Goal: Information Seeking & Learning: Learn about a topic

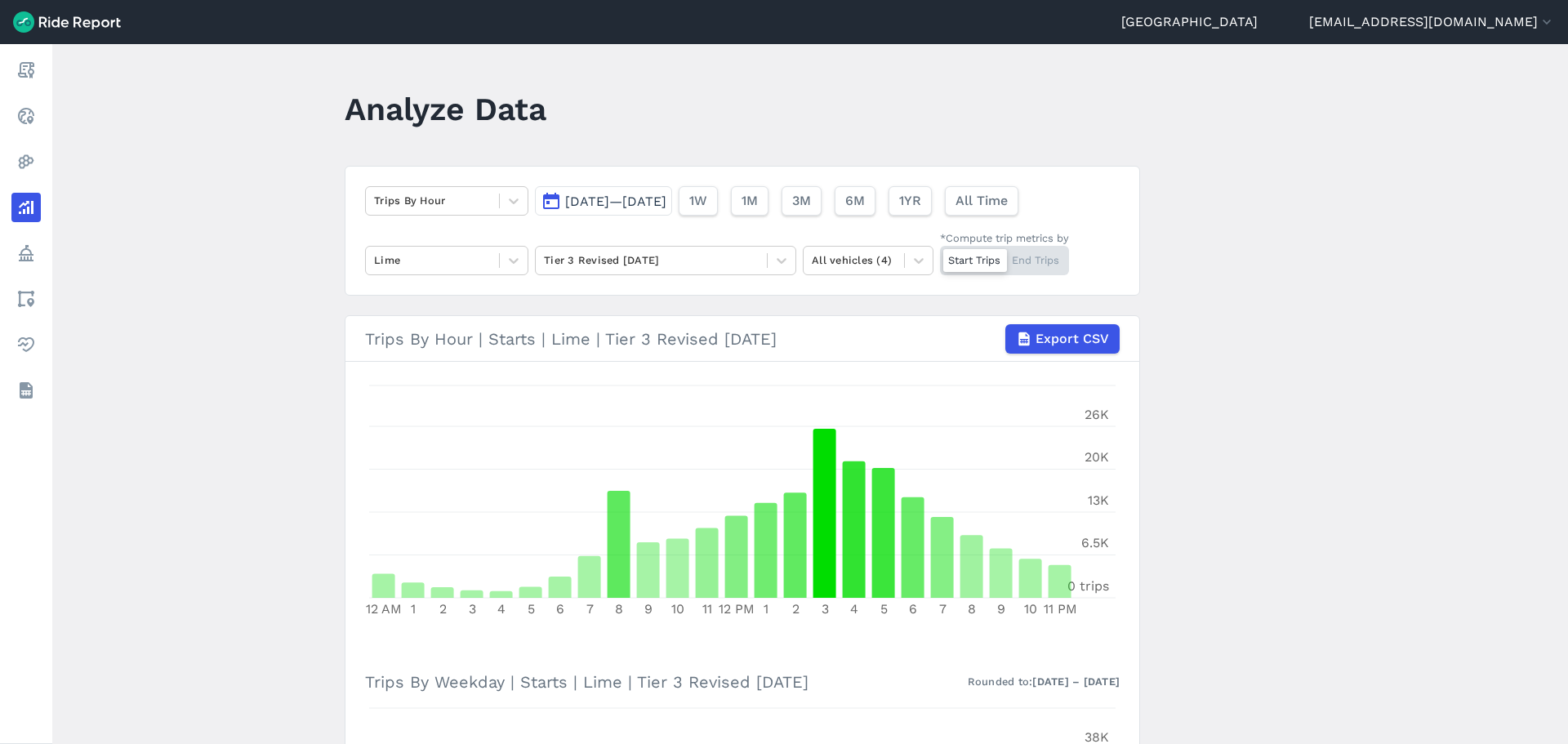
scroll to position [363, 0]
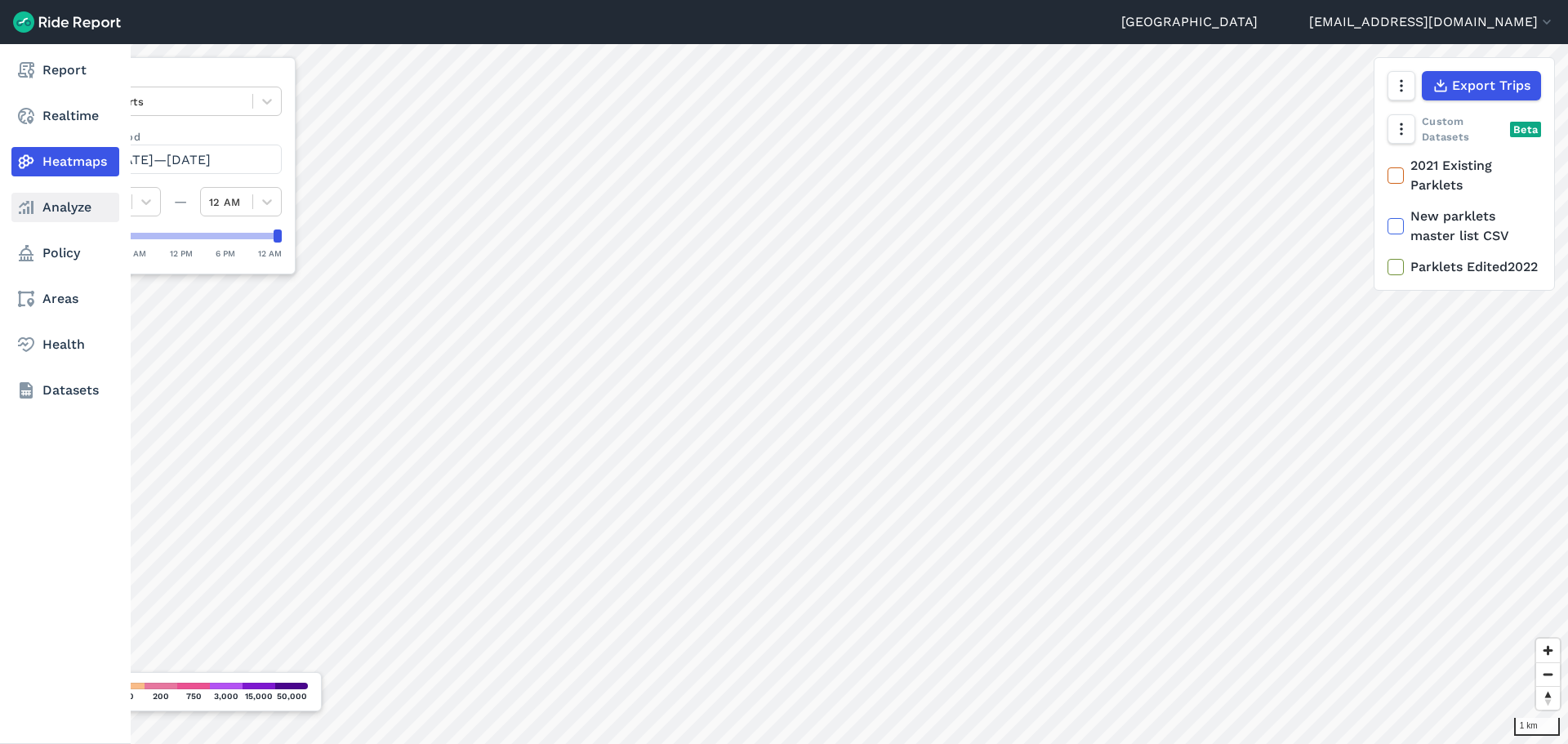
click at [71, 202] on link "Analyze" at bounding box center [65, 208] width 108 height 30
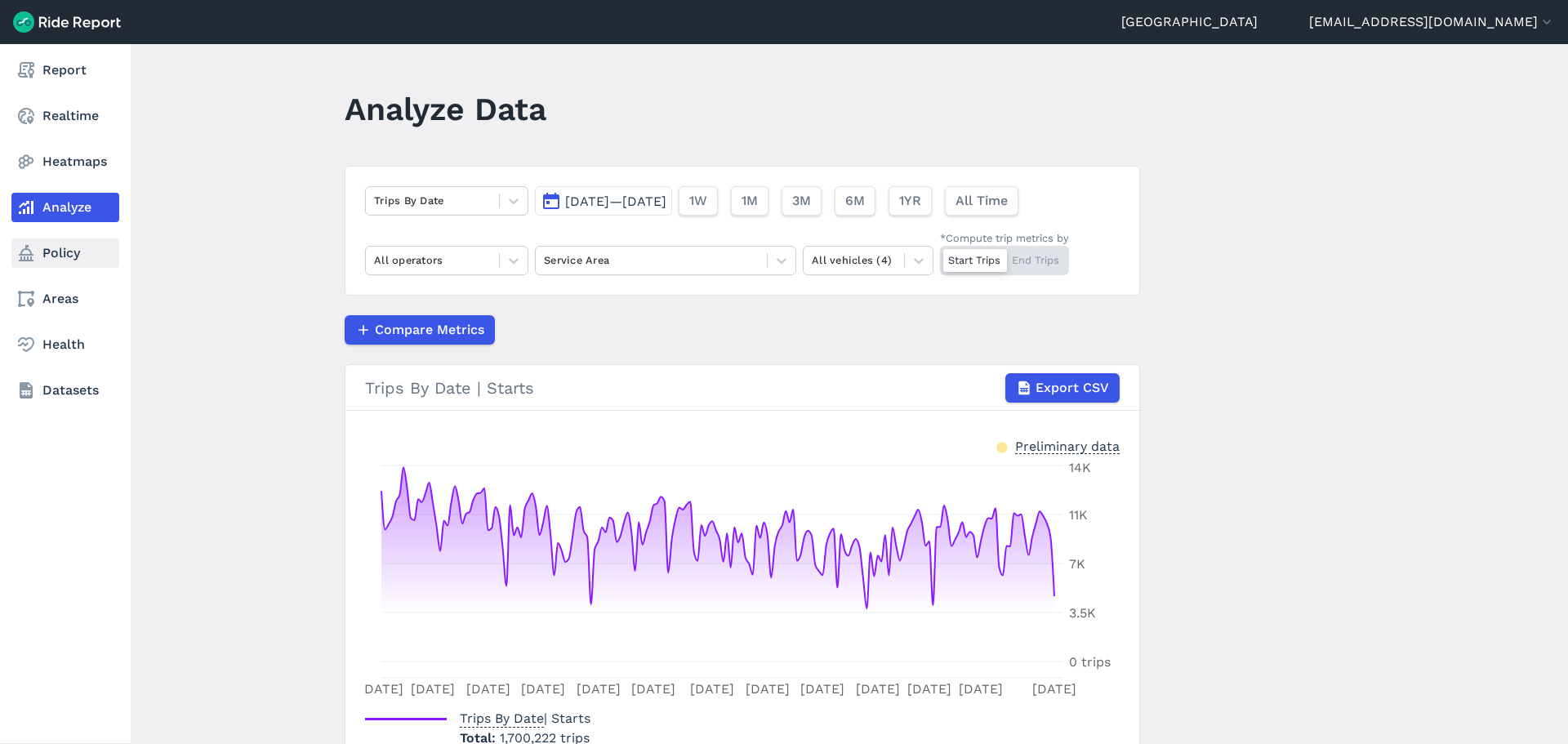
click at [85, 259] on link "Policy" at bounding box center [65, 253] width 108 height 30
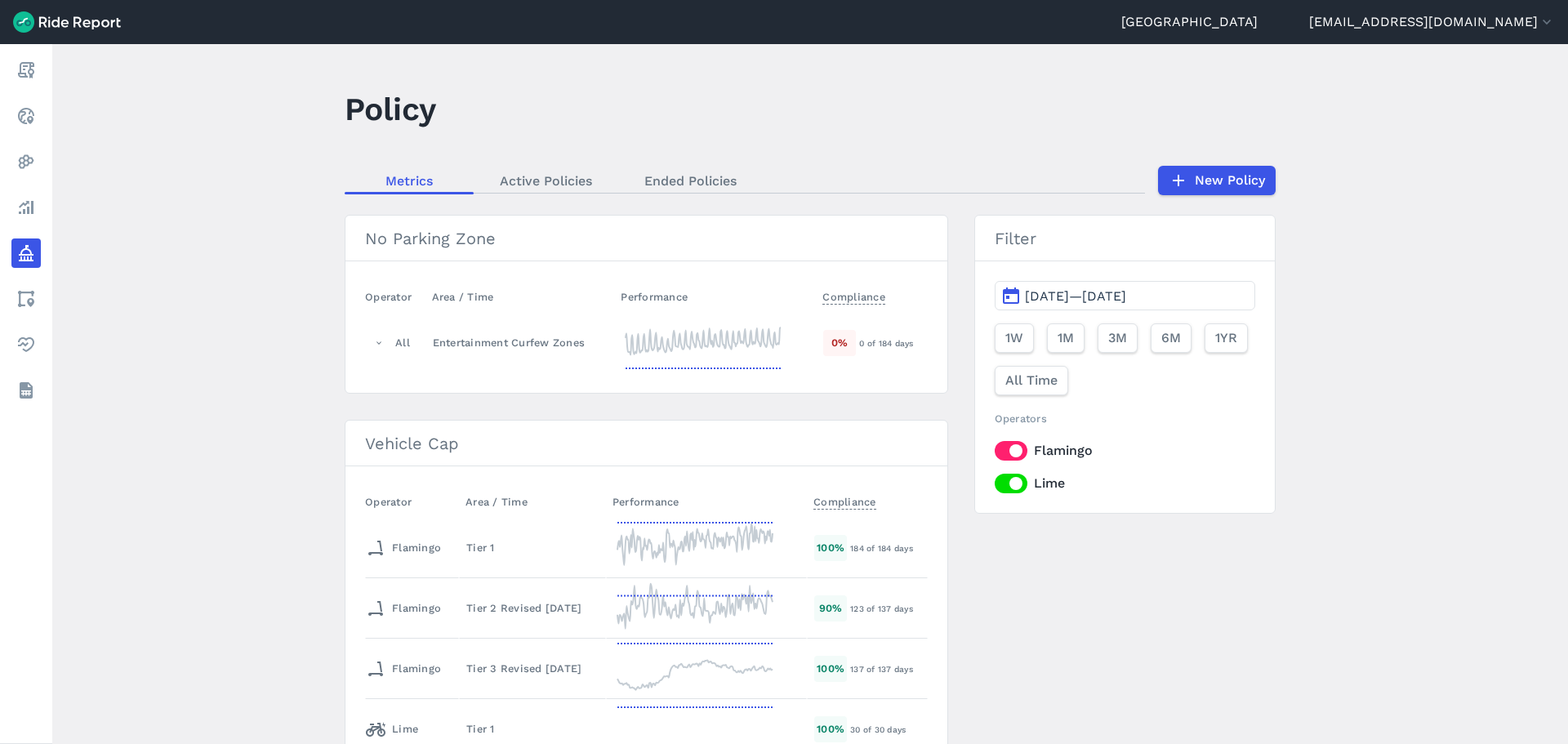
click at [230, 301] on main "Policy Metrics Active Policies Ended Policies New Policy No Parking Zone Operat…" at bounding box center [809, 394] width 1516 height 700
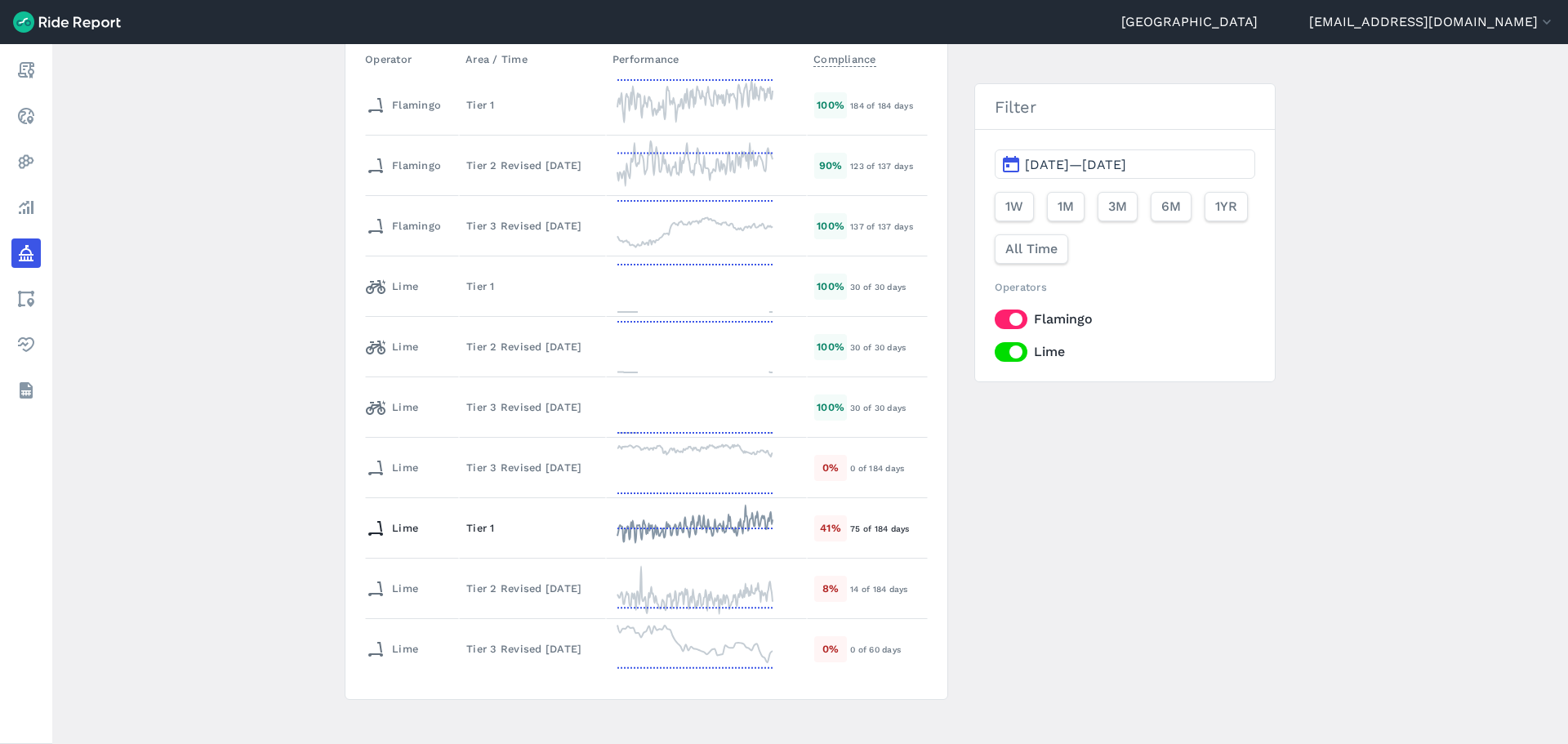
scroll to position [457, 0]
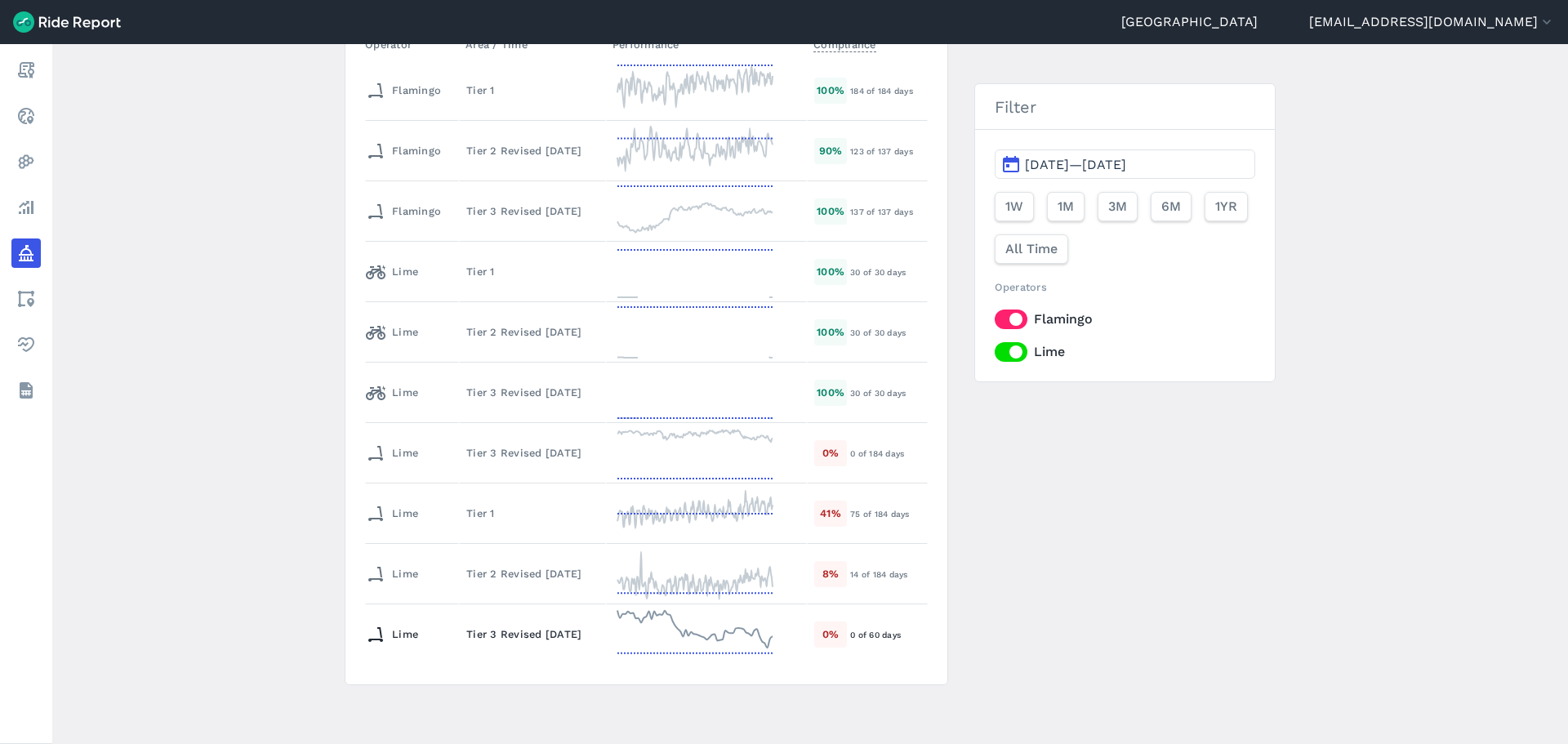
drag, startPoint x: 554, startPoint y: 635, endPoint x: 350, endPoint y: 520, distance: 234.2
click at [350, 520] on section "Vehicle Cap Operator Area / Time Performance Compliance Flamingo Tier 1 100 % 1…" at bounding box center [646, 324] width 604 height 724
click at [485, 576] on div "Tier 2 Revised [DATE]" at bounding box center [532, 573] width 133 height 16
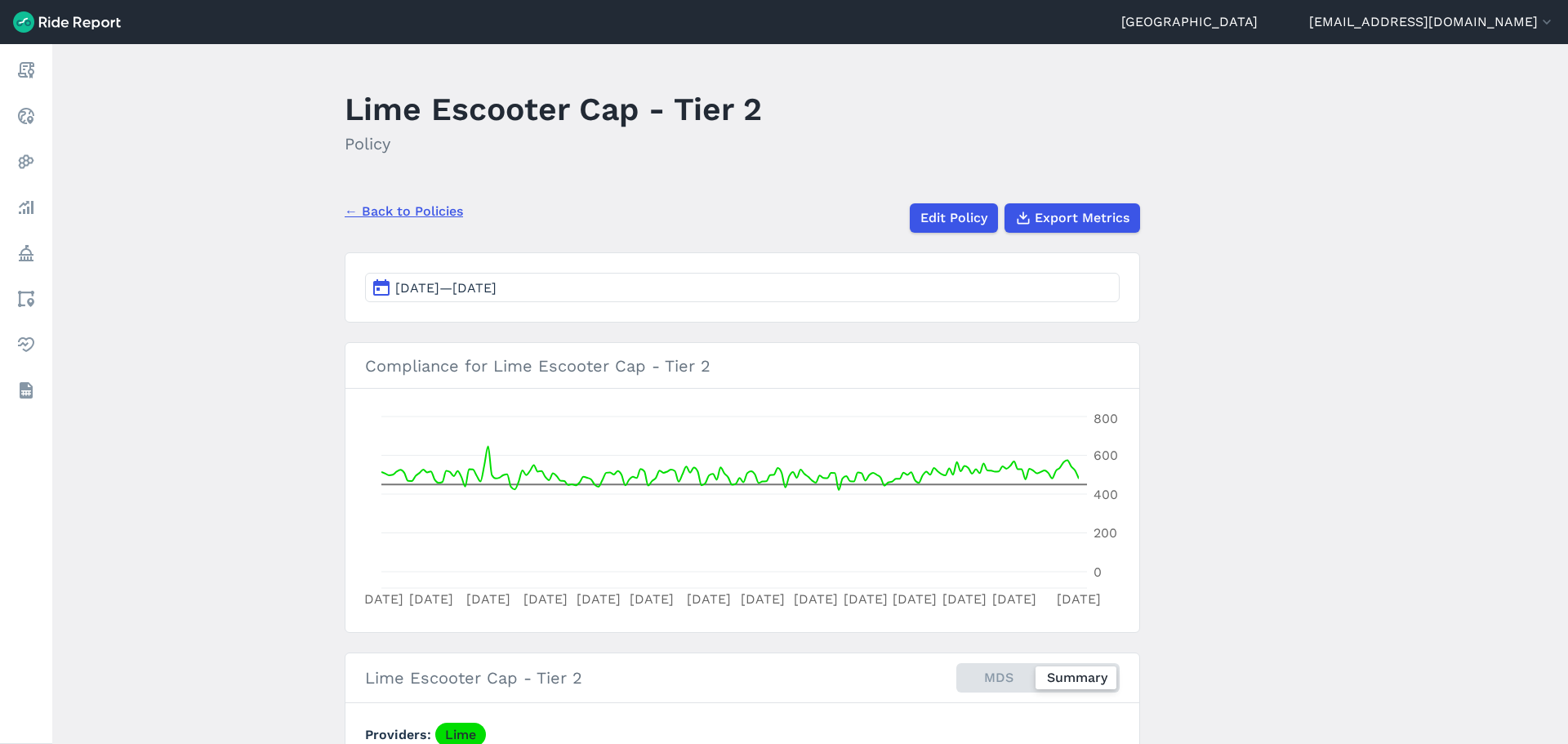
click at [615, 290] on button "[DATE]—[DATE]" at bounding box center [743, 288] width 755 height 30
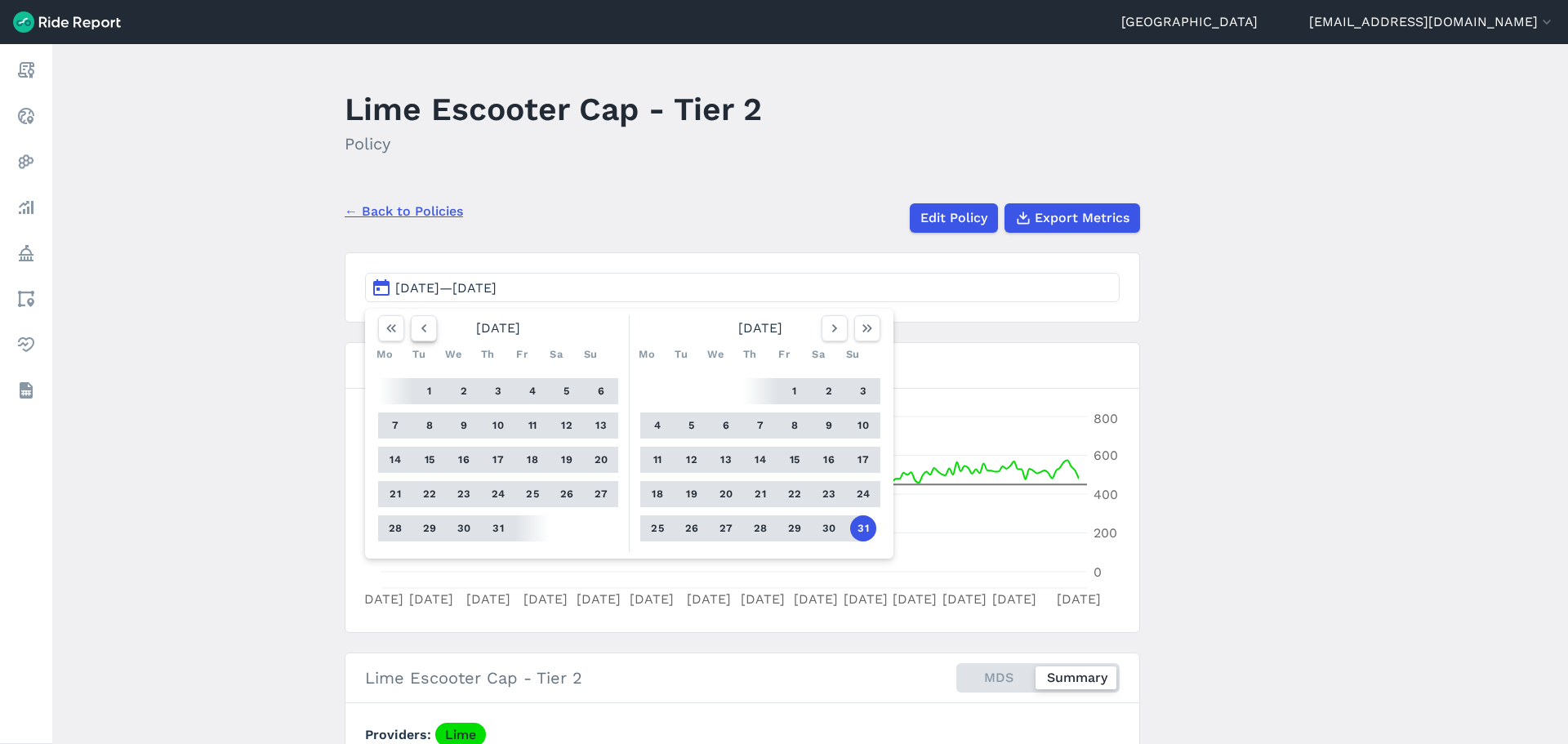
click at [422, 332] on icon "button" at bounding box center [424, 328] width 17 height 17
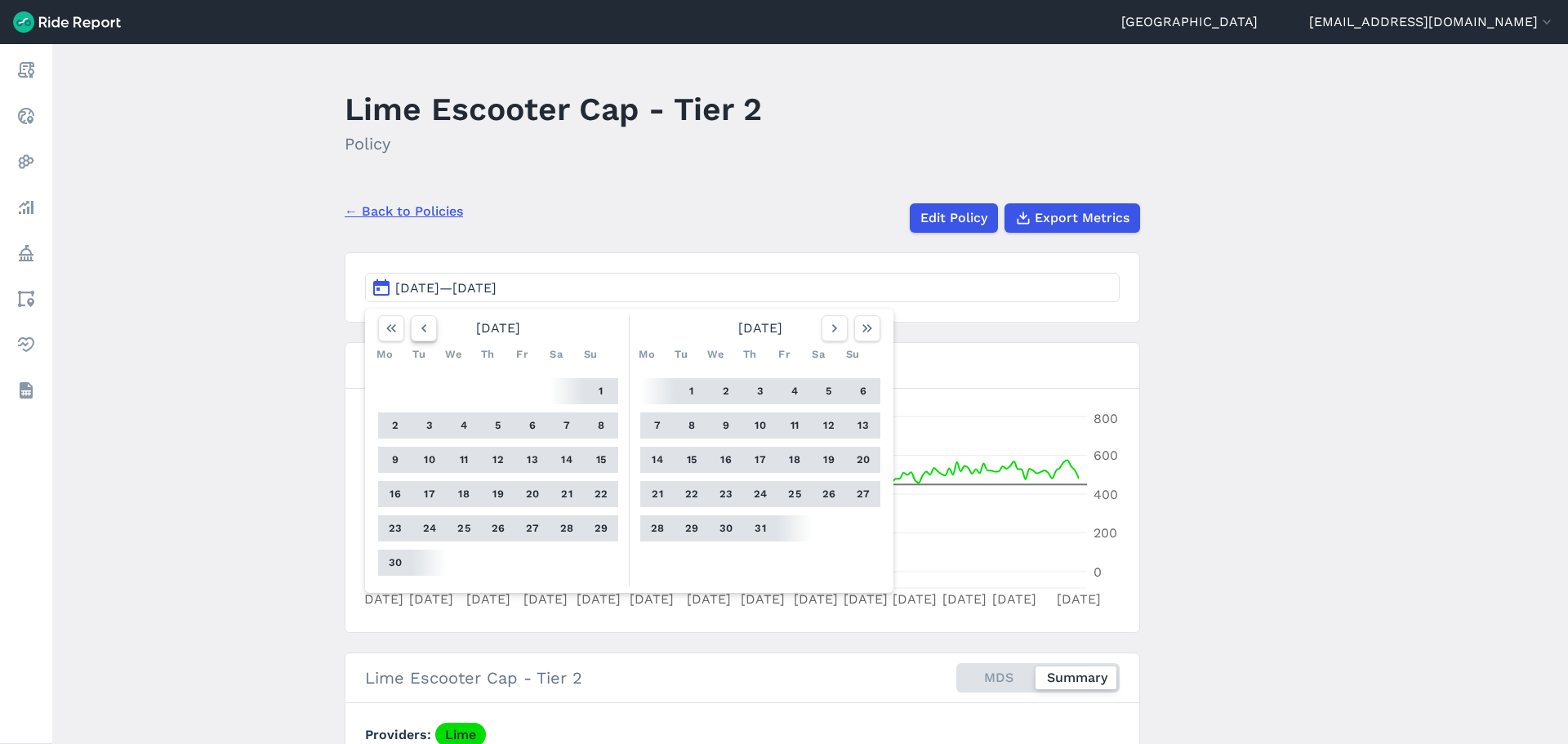
click at [422, 333] on icon "button" at bounding box center [424, 328] width 17 height 17
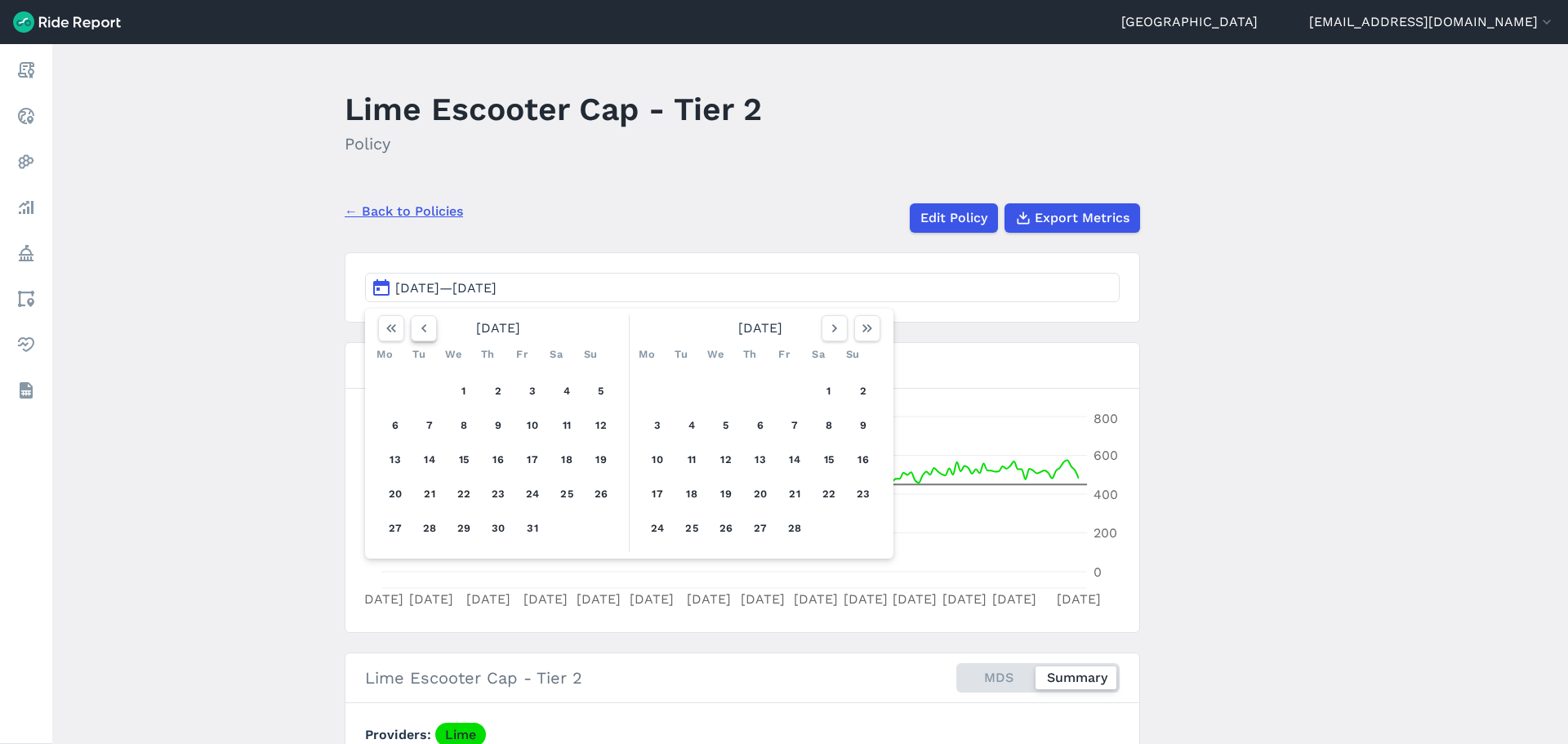
click at [422, 333] on icon "button" at bounding box center [424, 328] width 17 height 17
click at [591, 385] on button "1" at bounding box center [601, 391] width 26 height 26
click at [866, 332] on use "button" at bounding box center [867, 328] width 10 height 8
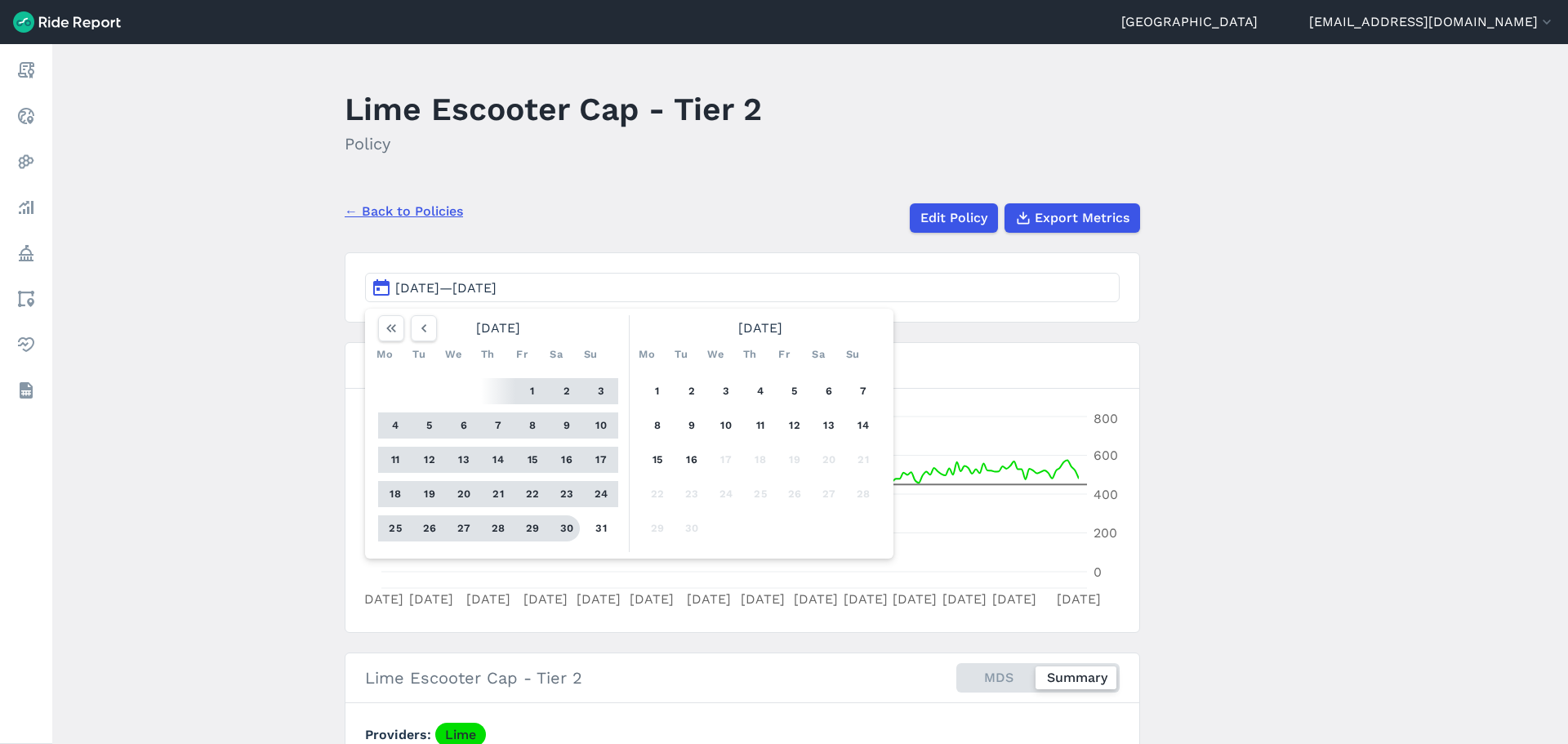
click at [585, 534] on div "1 2 3 4 5 6 7 8 9 10 11 12 13 14 15 16 17 18 19 20 21 22 23 24 25 26 27 28 29 3…" at bounding box center [498, 459] width 253 height 185
click at [590, 532] on button "31" at bounding box center [601, 529] width 26 height 26
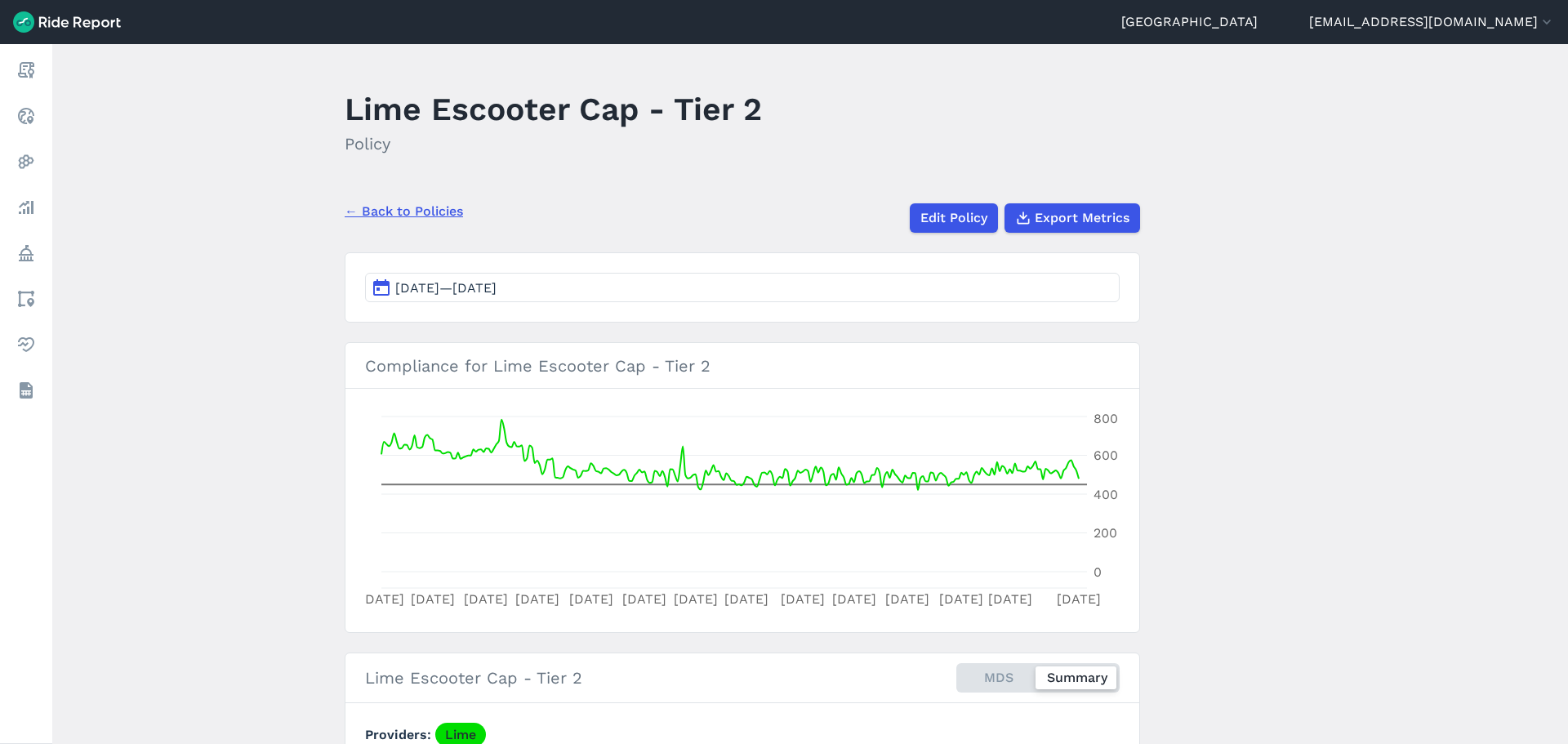
click at [274, 424] on main "Lime Escooter Cap - Tier 2 Policy ← Back to Policies Edit Policy Export Metrics…" at bounding box center [809, 394] width 1516 height 700
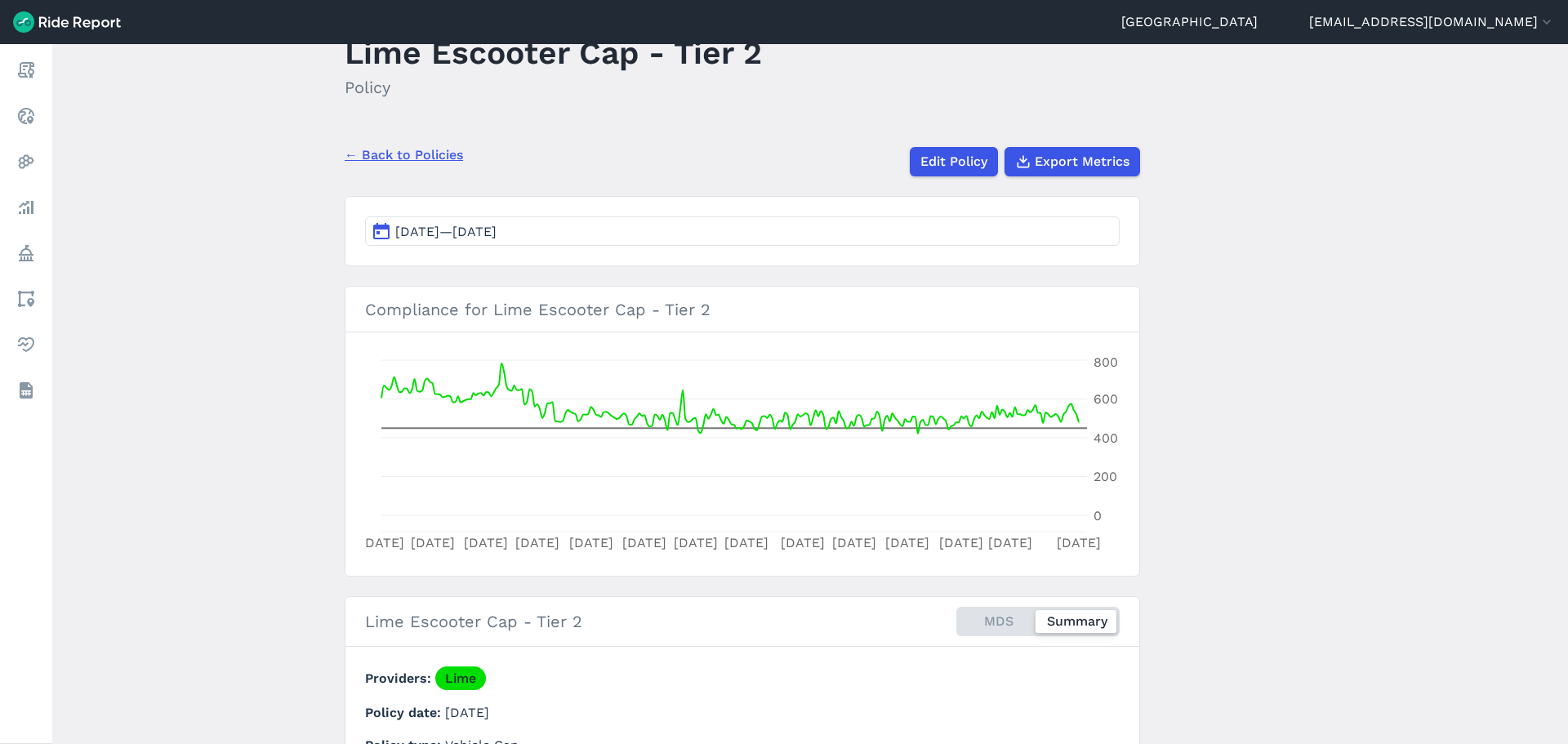
scroll to position [82, 0]
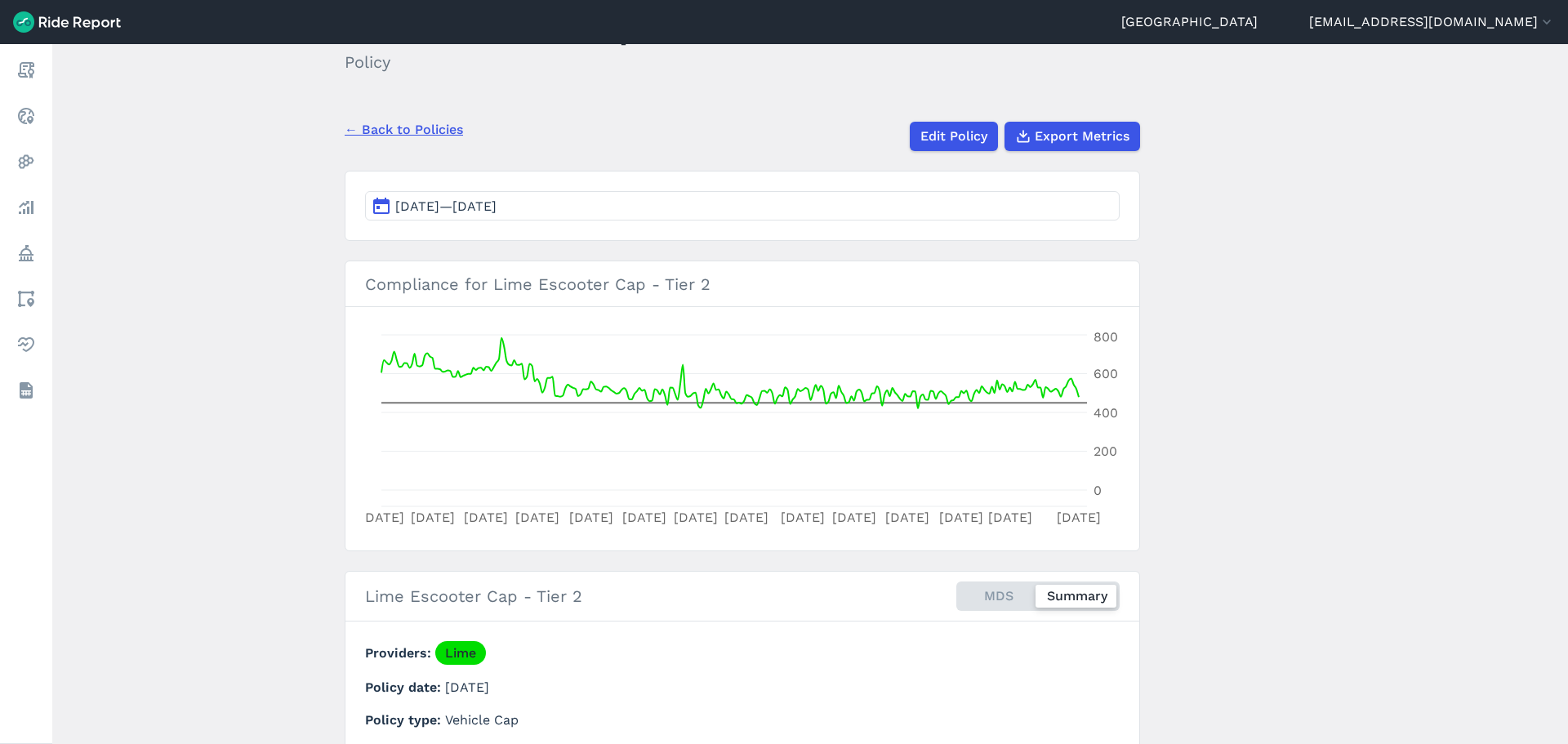
click at [408, 131] on link "← Back to Policies" at bounding box center [404, 129] width 119 height 19
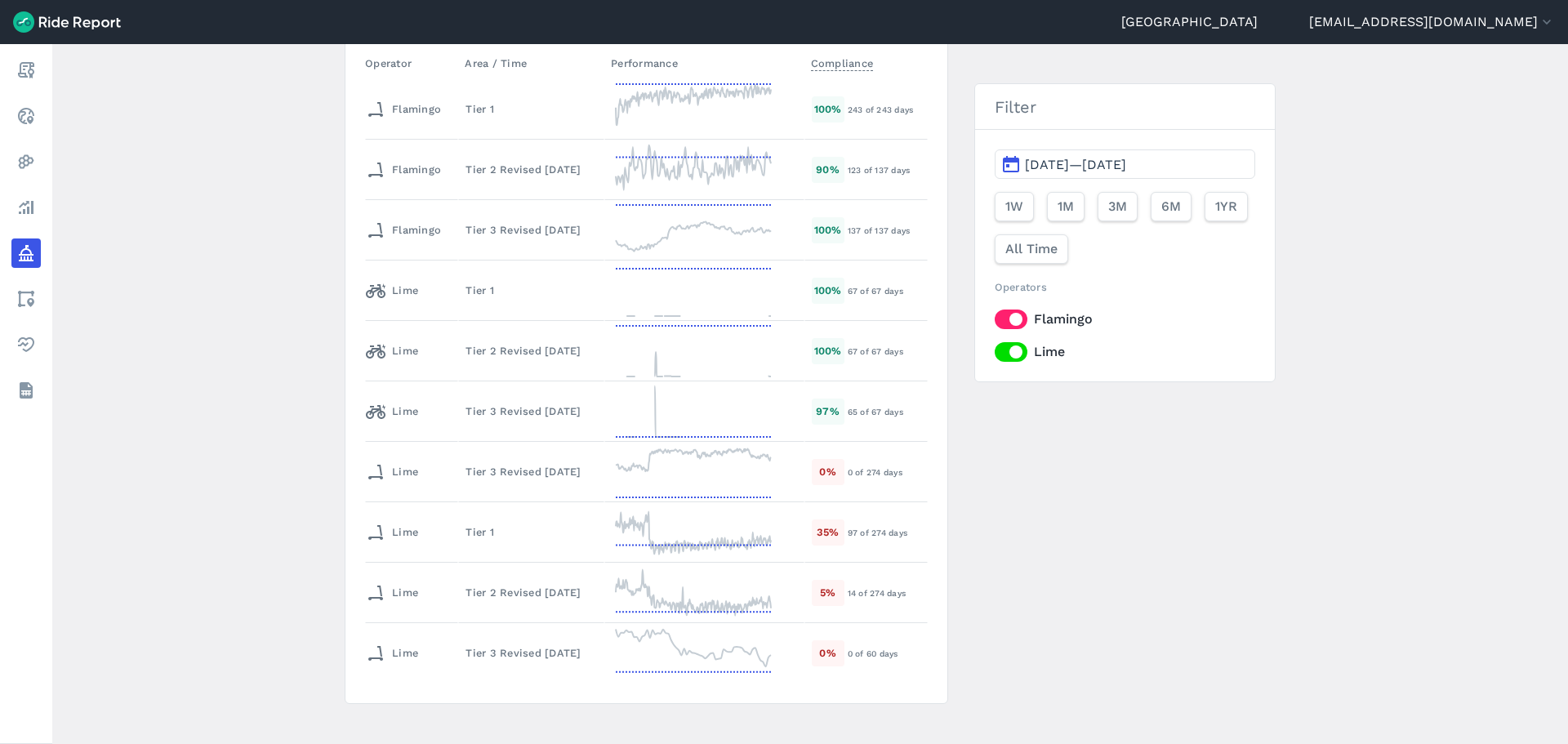
scroll to position [457, 0]
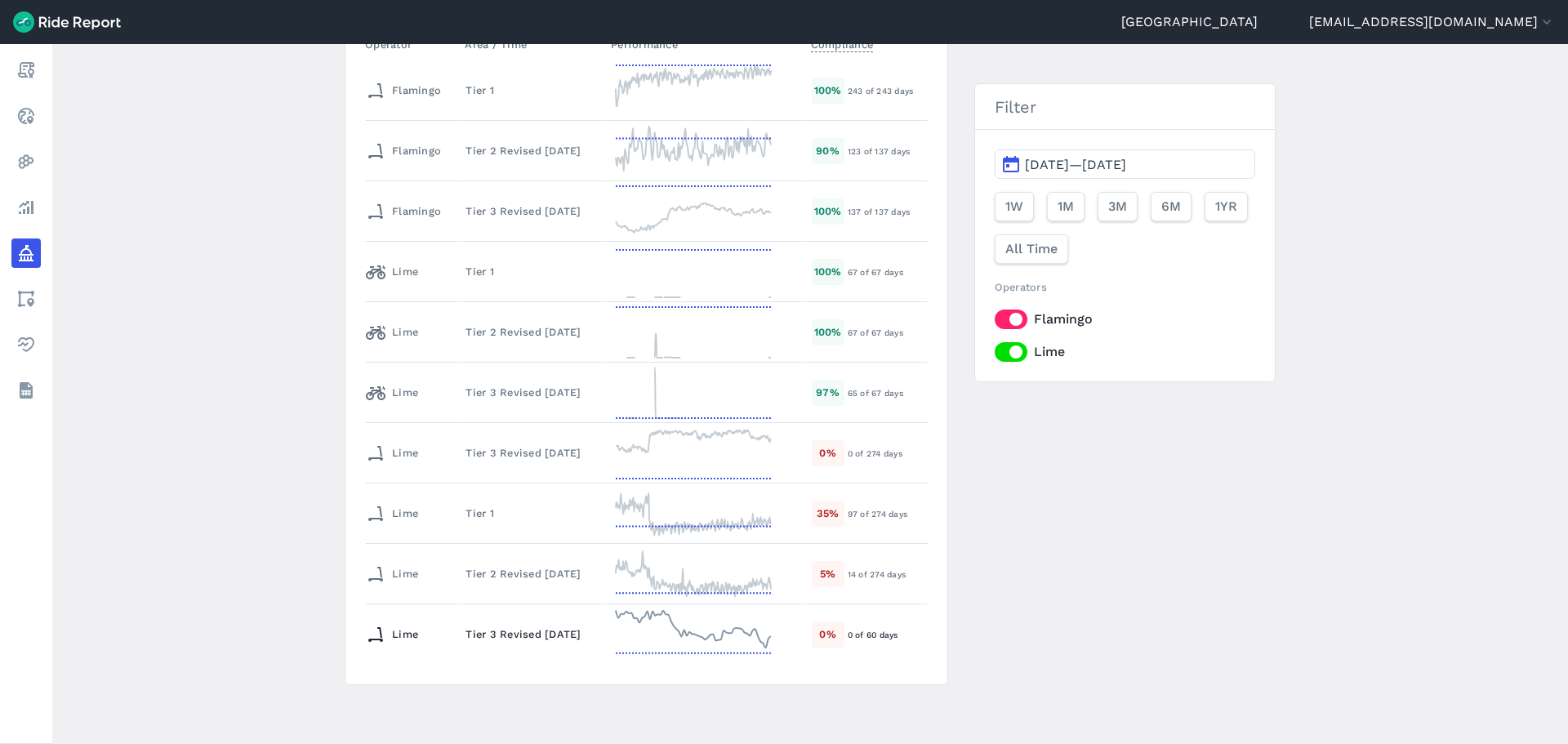
click at [531, 640] on div "Tier 3 Revised [DATE]" at bounding box center [531, 635] width 132 height 16
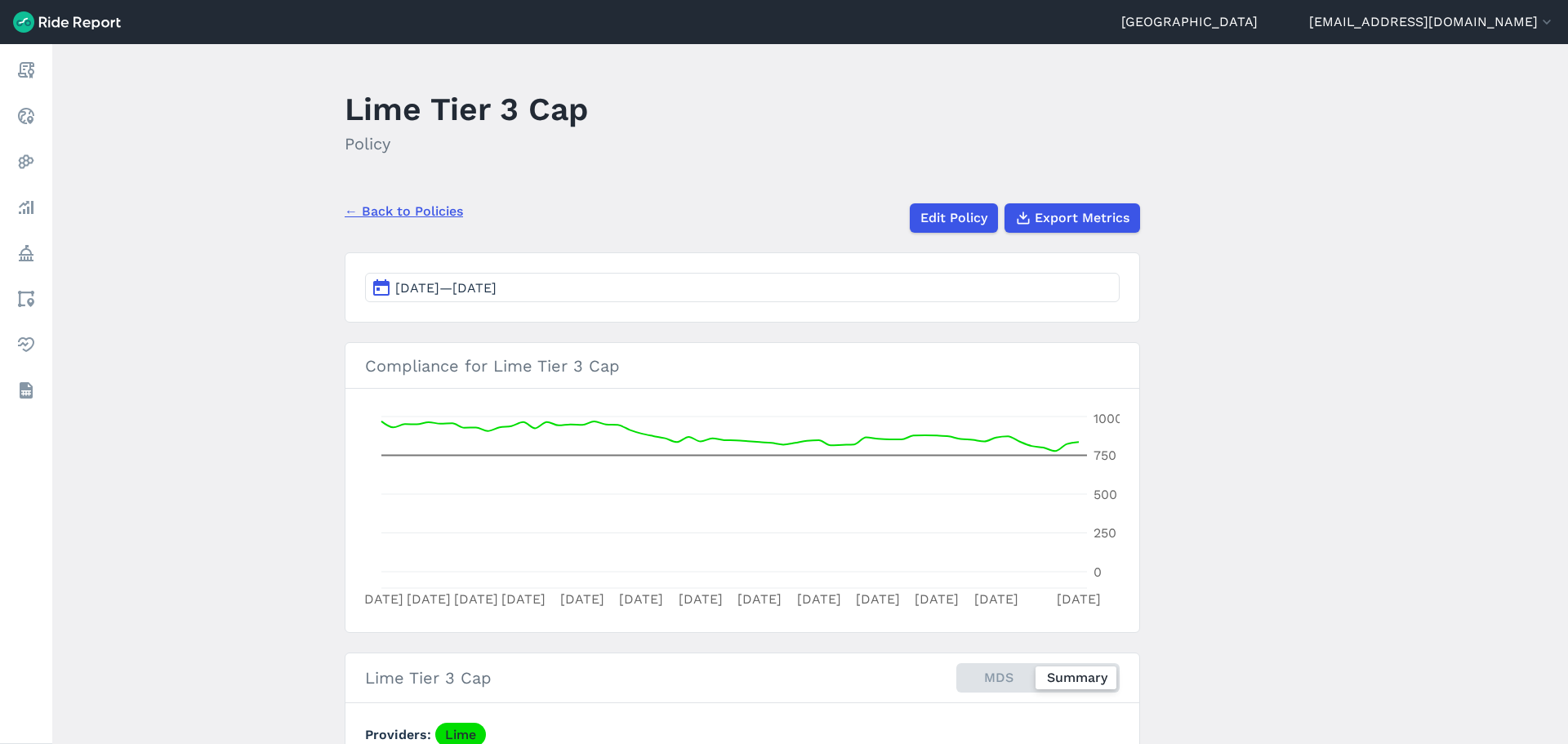
click at [562, 289] on button "[DATE]—[DATE]" at bounding box center [743, 288] width 755 height 30
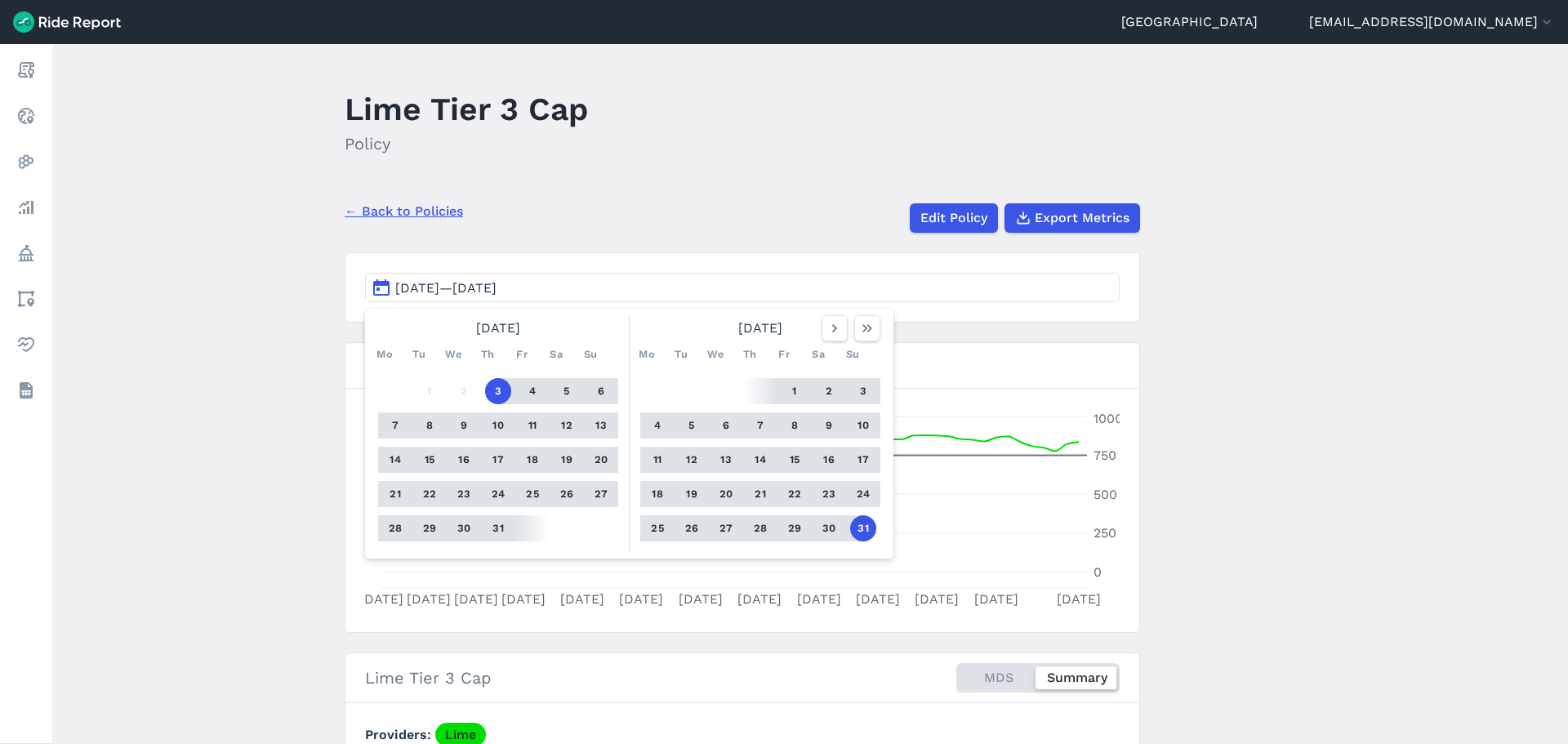
drag, startPoint x: 276, startPoint y: 318, endPoint x: 350, endPoint y: 298, distance: 76.7
click at [277, 318] on main "Lime Tier 3 Cap Policy ← Back to Policies Edit Policy Export Metrics [DATE]—[DA…" at bounding box center [809, 394] width 1516 height 700
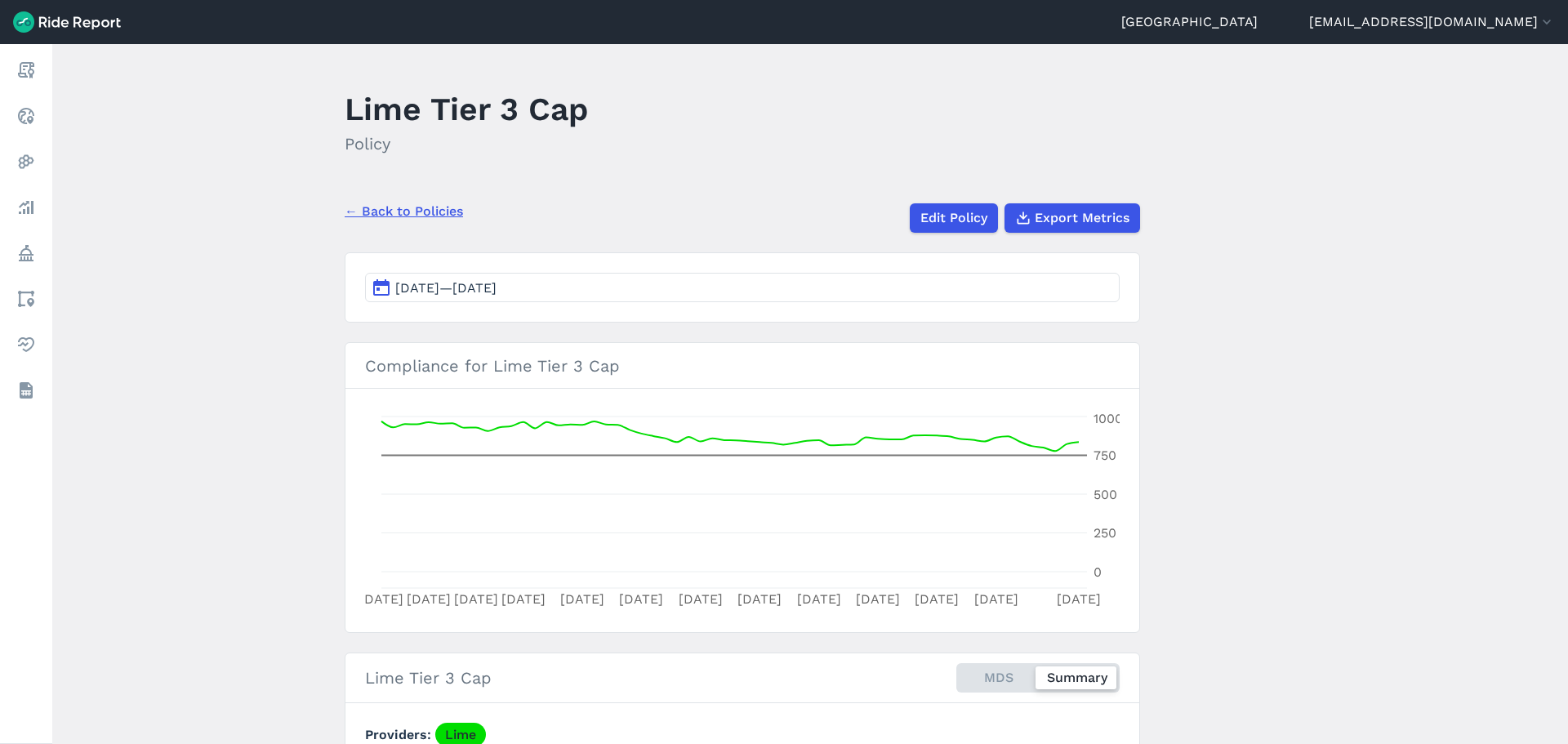
click at [402, 212] on link "← Back to Policies" at bounding box center [404, 212] width 119 height 19
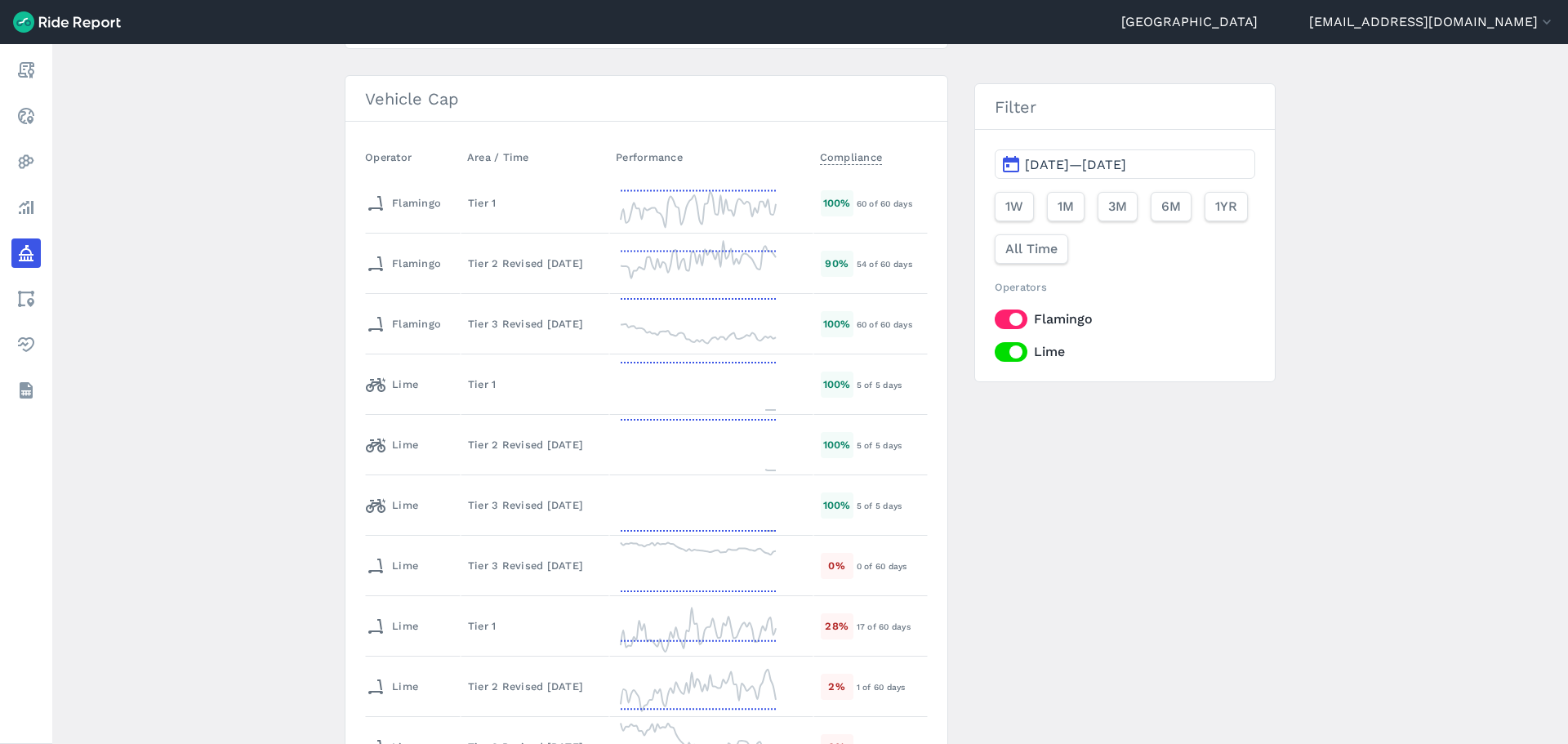
scroll to position [408, 0]
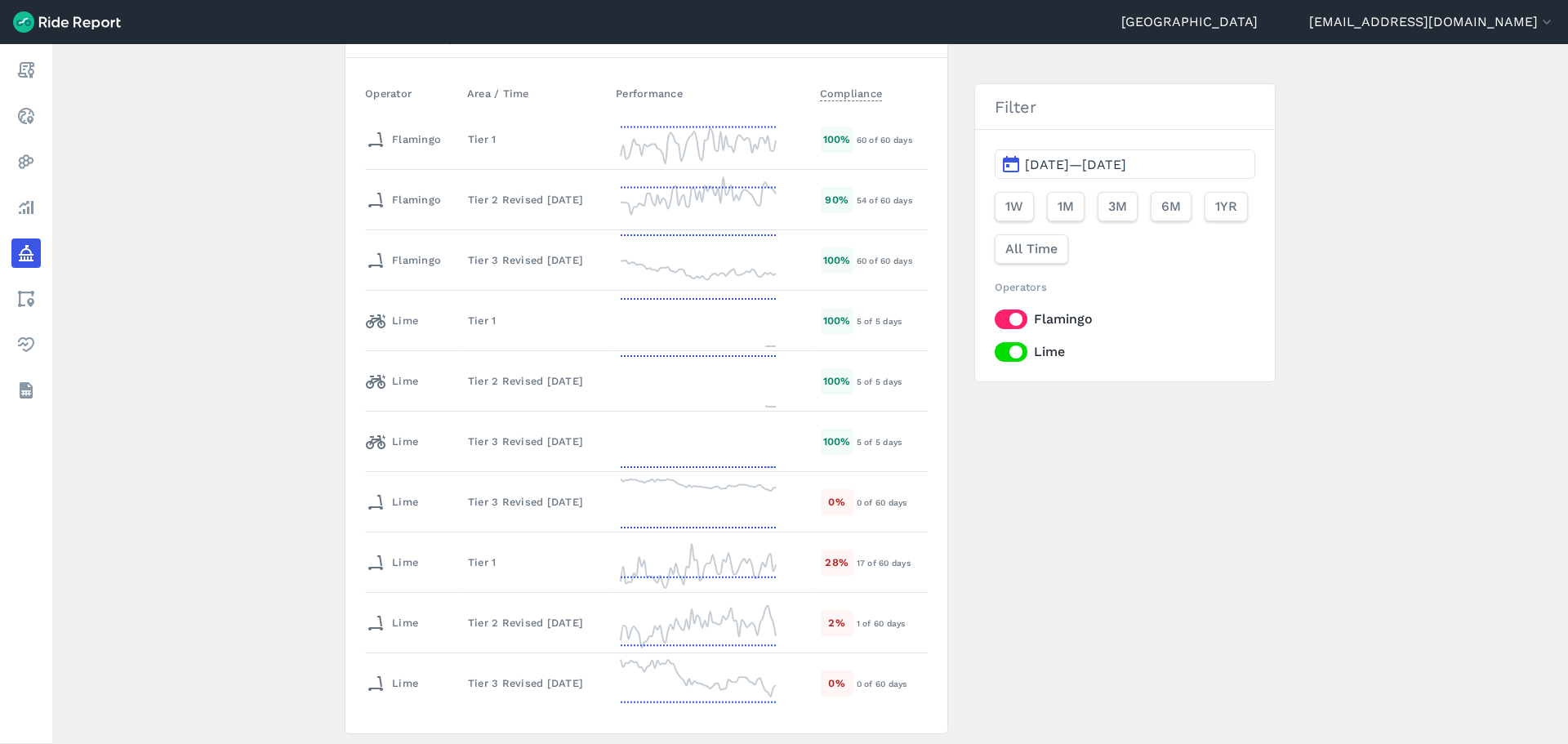
click at [126, 443] on main "Policy Metrics Active Policies Ended Policies New Policy No Parking Zone Operat…" at bounding box center [809, 394] width 1516 height 700
click at [257, 461] on main "Policy Metrics Active Policies Ended Policies New Policy No Parking Zone Operat…" at bounding box center [809, 394] width 1516 height 700
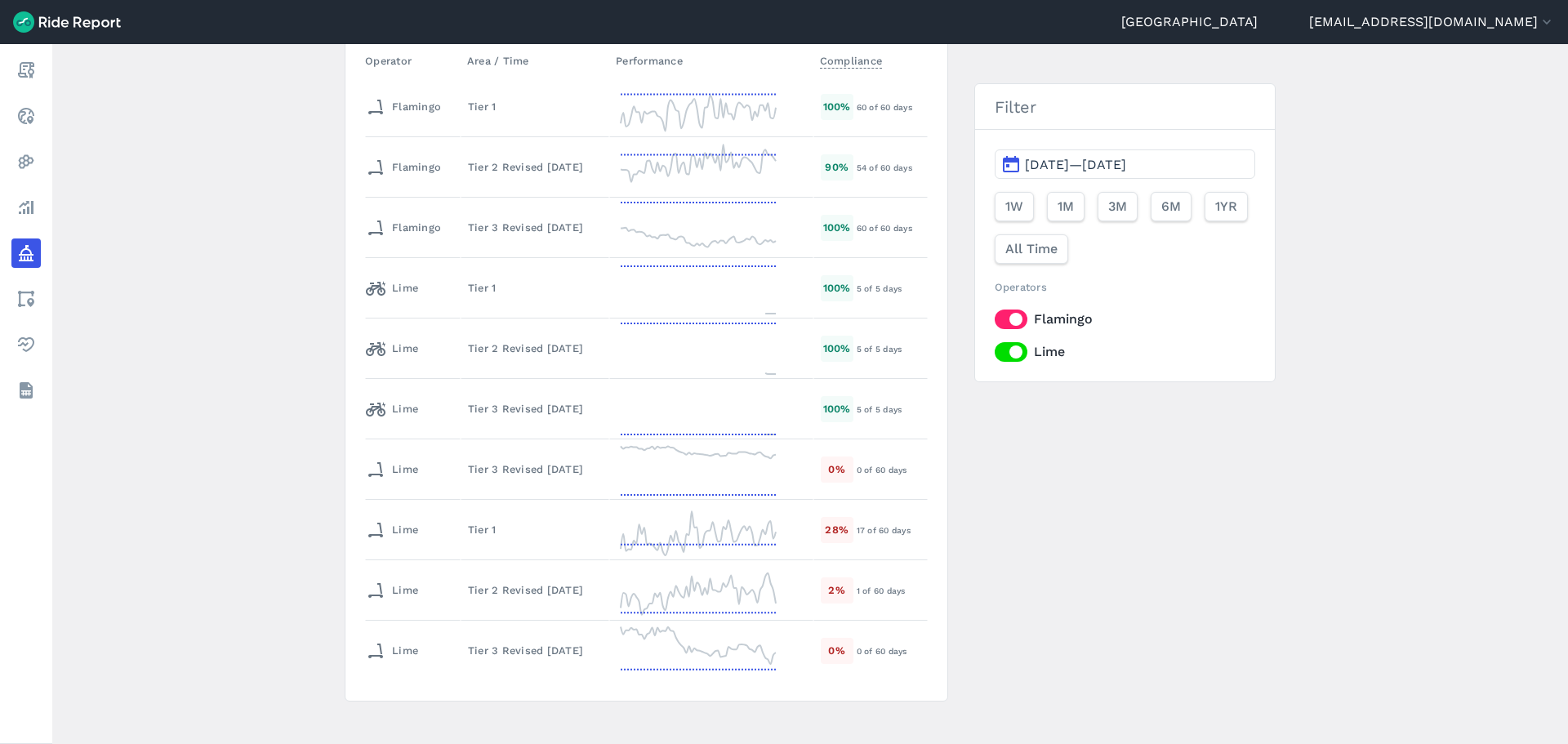
scroll to position [457, 0]
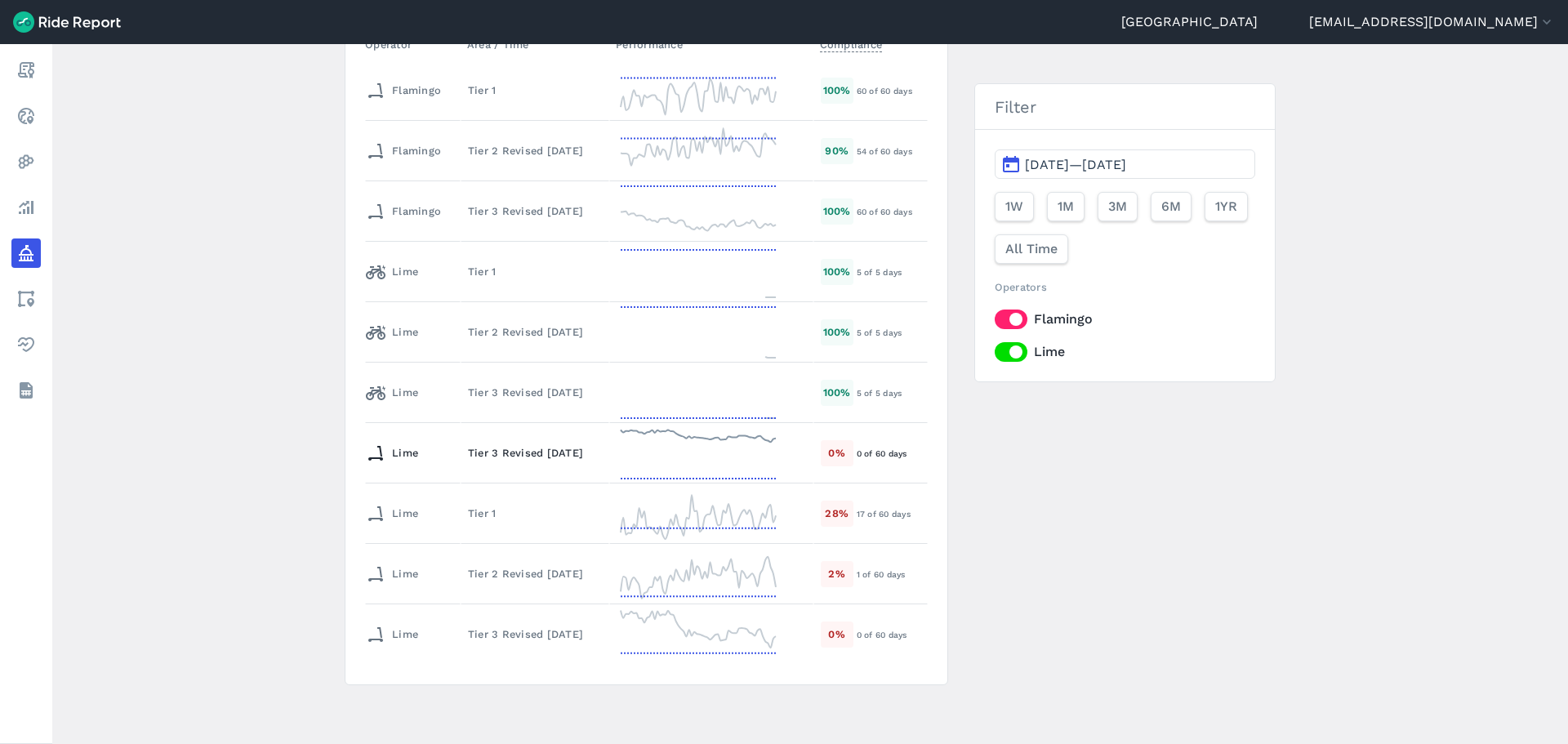
click at [511, 451] on div "Tier 3 Revised [DATE]" at bounding box center [535, 453] width 134 height 16
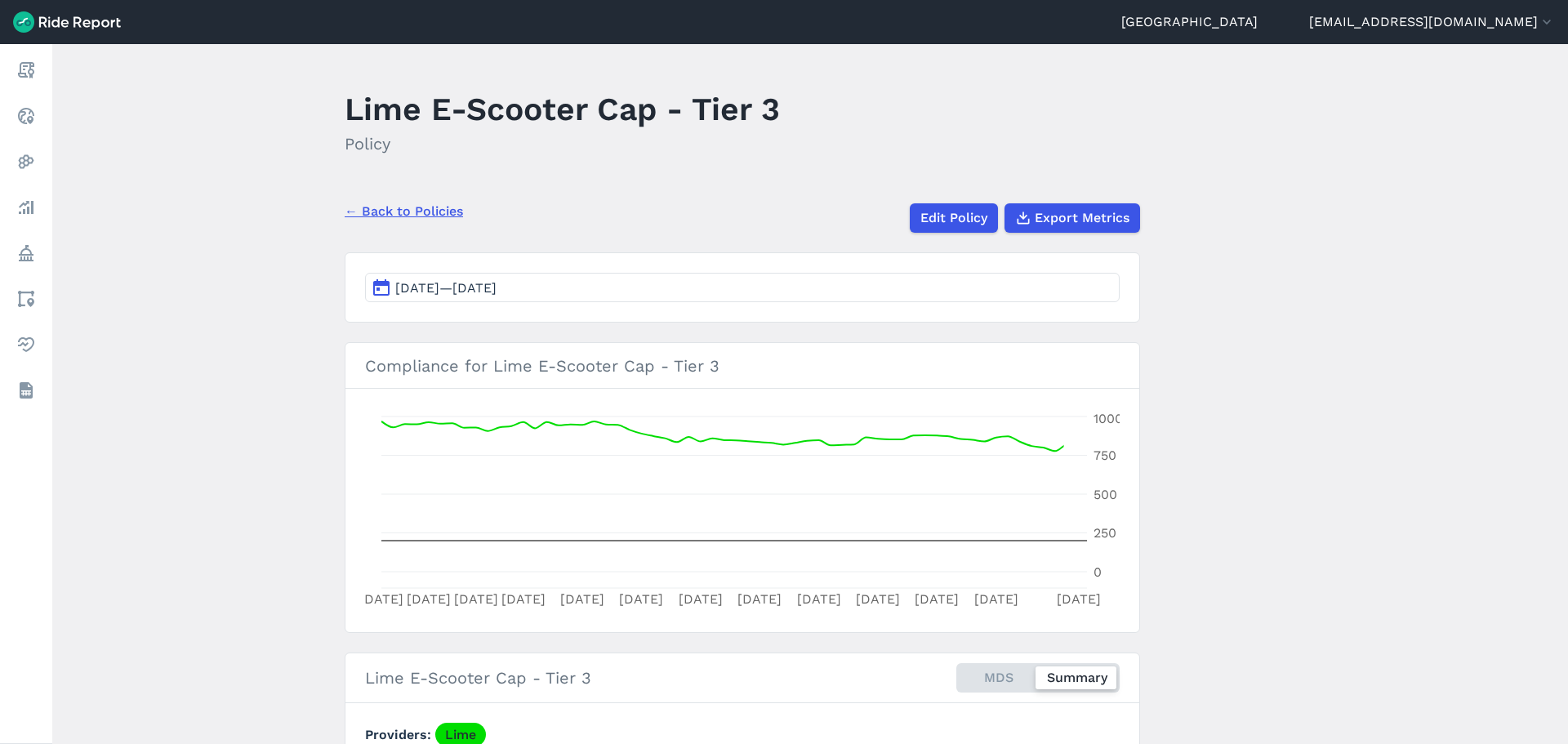
click at [497, 294] on span "[DATE]—[DATE]" at bounding box center [445, 288] width 101 height 16
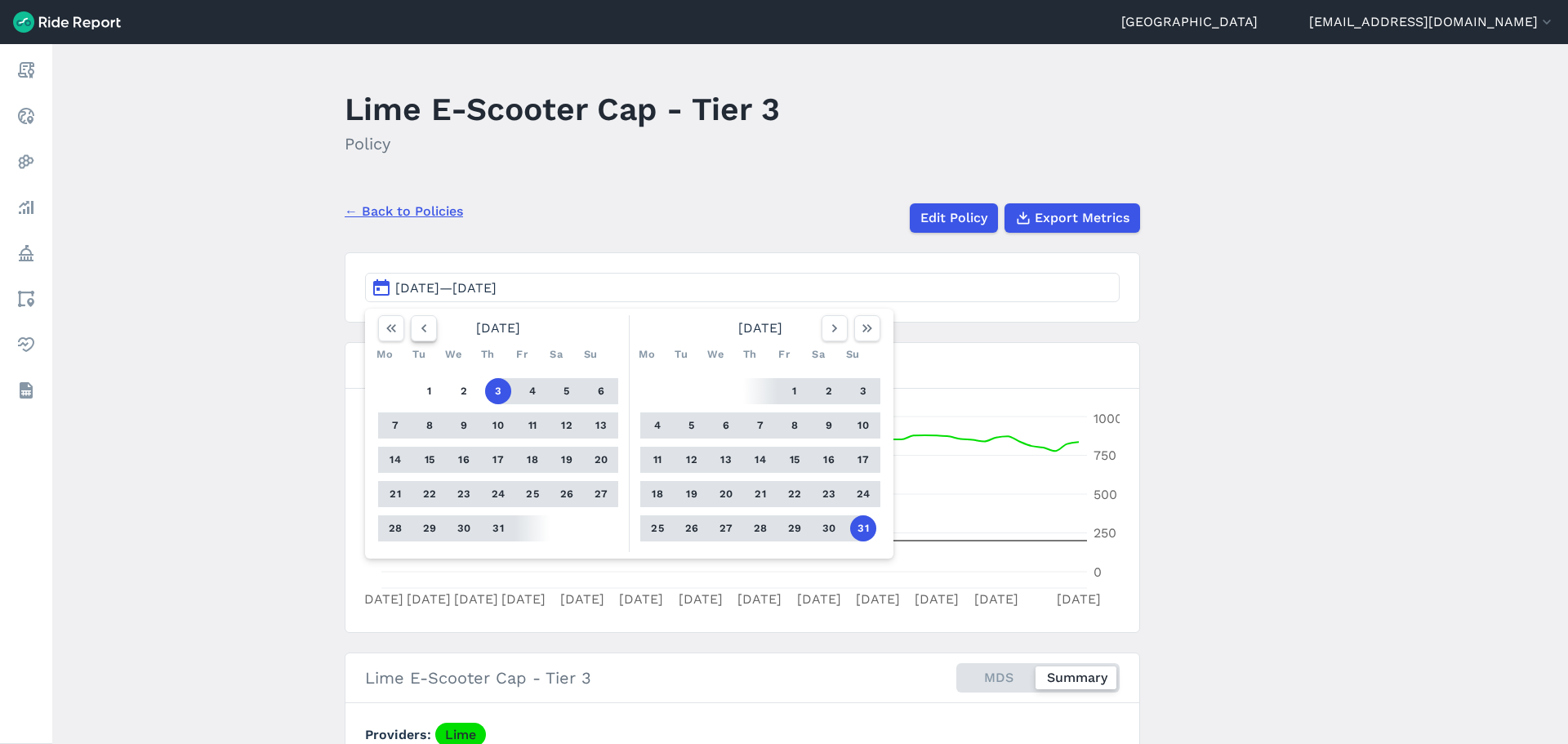
click at [411, 332] on button "button" at bounding box center [424, 328] width 26 height 26
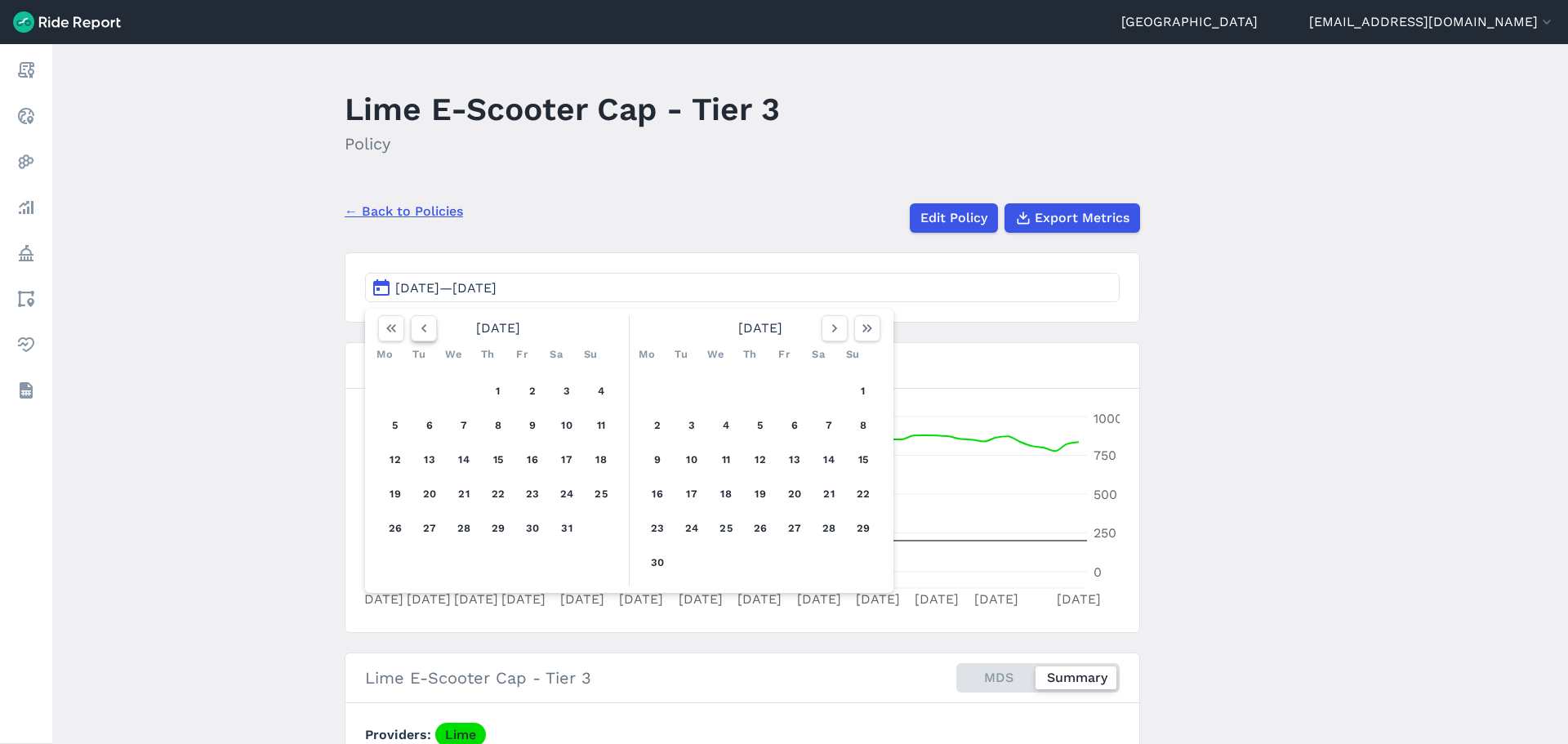
click at [411, 332] on button "button" at bounding box center [424, 328] width 26 height 26
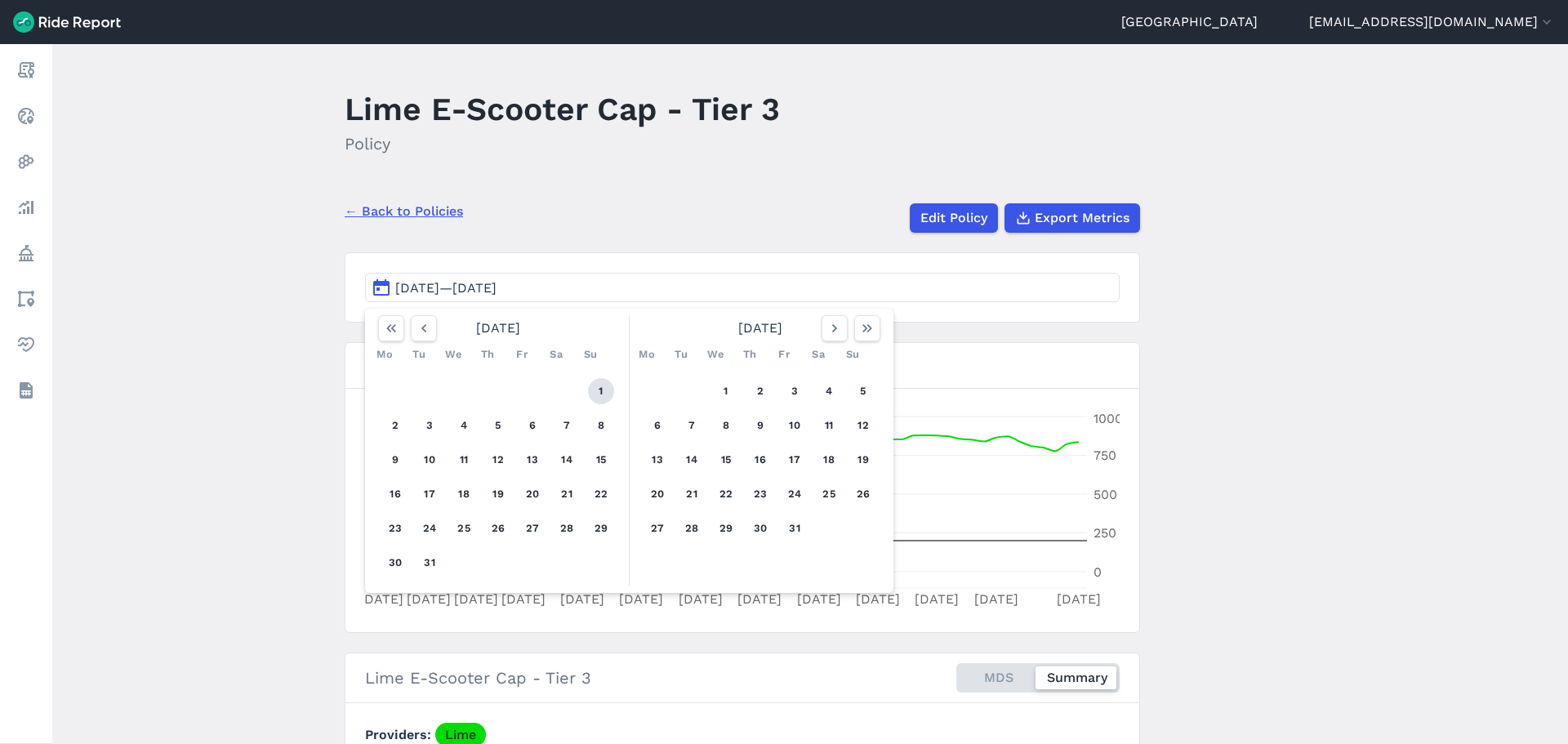
click at [611, 392] on button "1" at bounding box center [601, 391] width 26 height 26
click at [864, 330] on icon "button" at bounding box center [868, 328] width 17 height 17
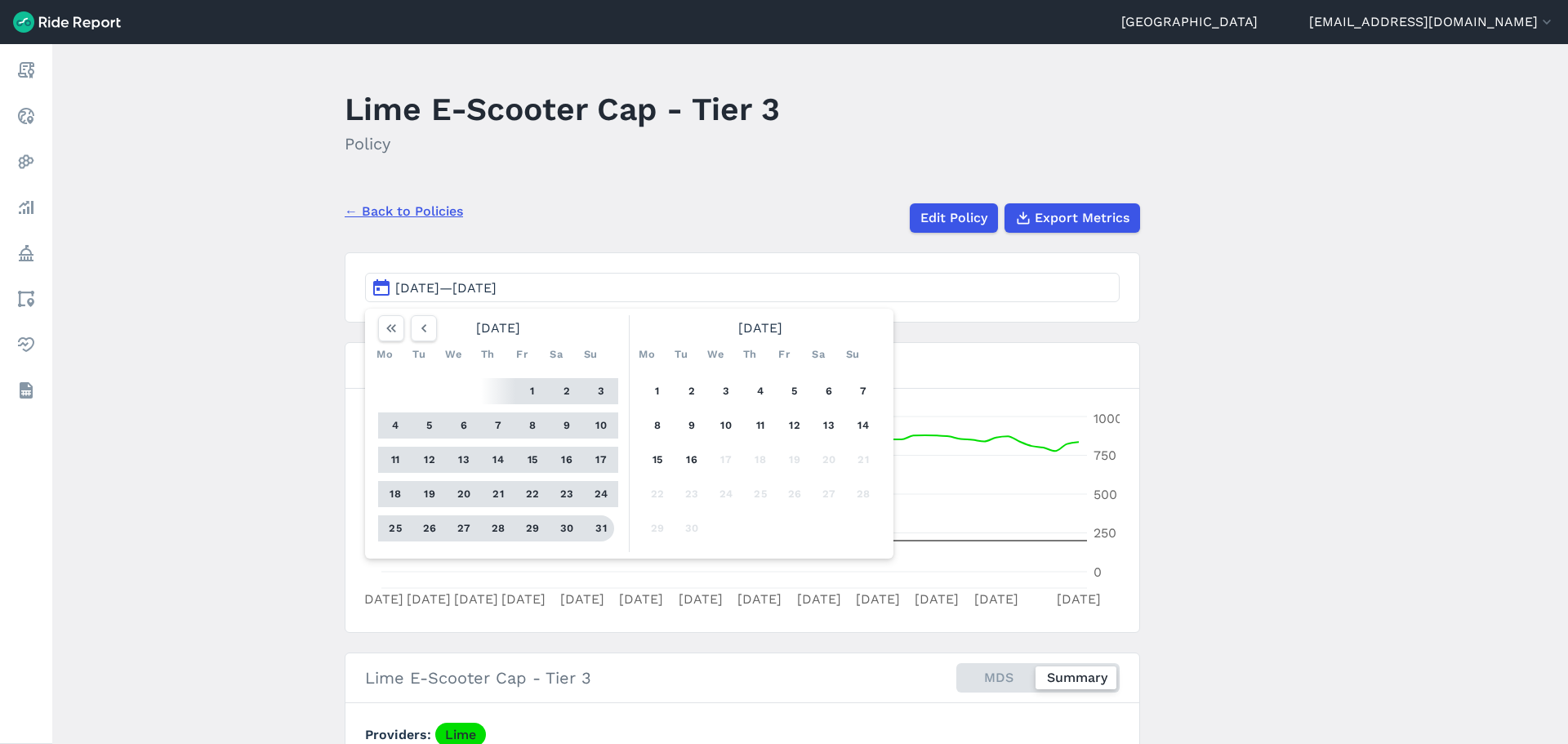
click at [602, 532] on button "31" at bounding box center [601, 529] width 26 height 26
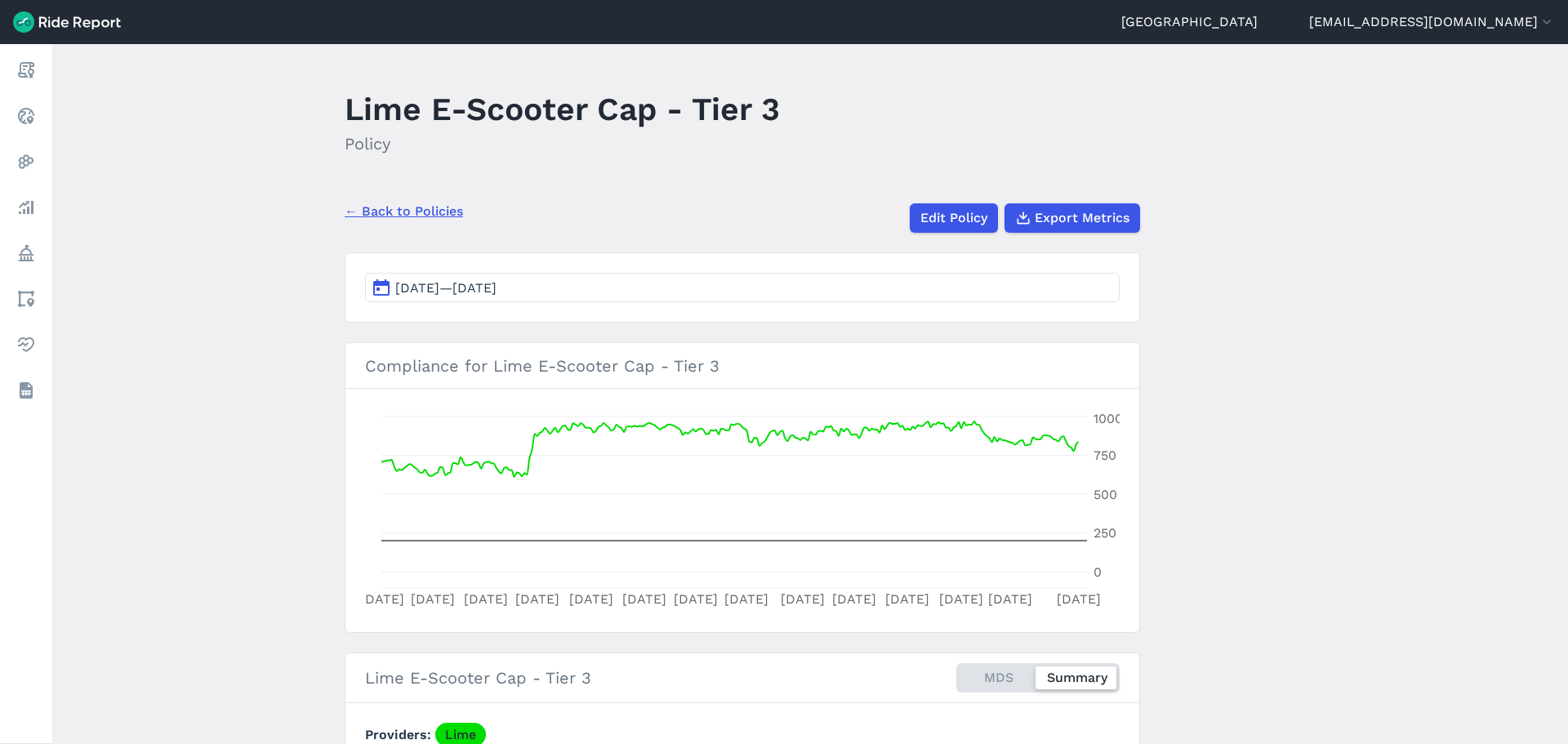
click at [251, 530] on main "Lime E-Scooter Cap - Tier 3 Policy ← Back to Policies Edit Policy Export Metric…" at bounding box center [809, 394] width 1516 height 700
click at [416, 216] on link "← Back to Policies" at bounding box center [404, 212] width 119 height 19
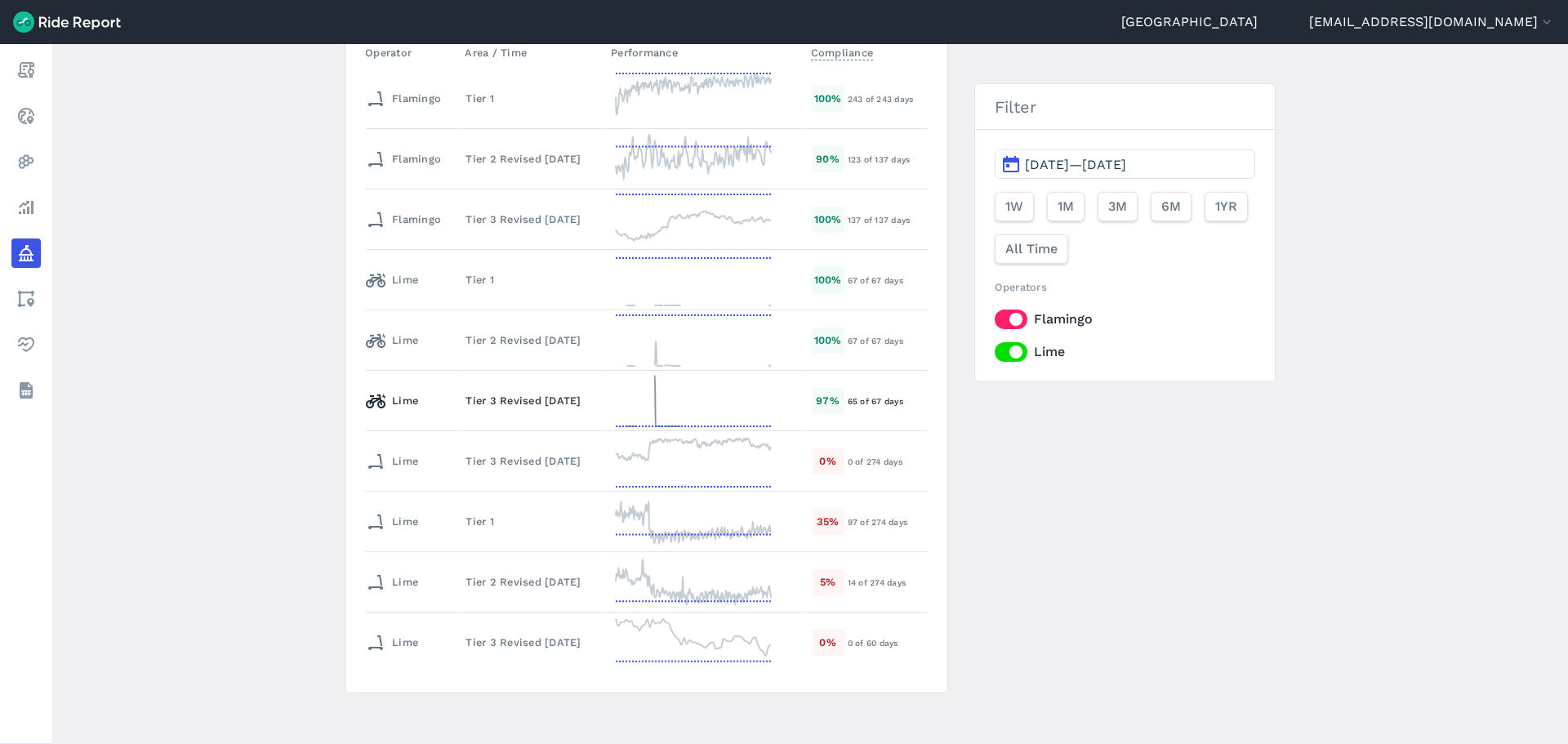
scroll to position [457, 0]
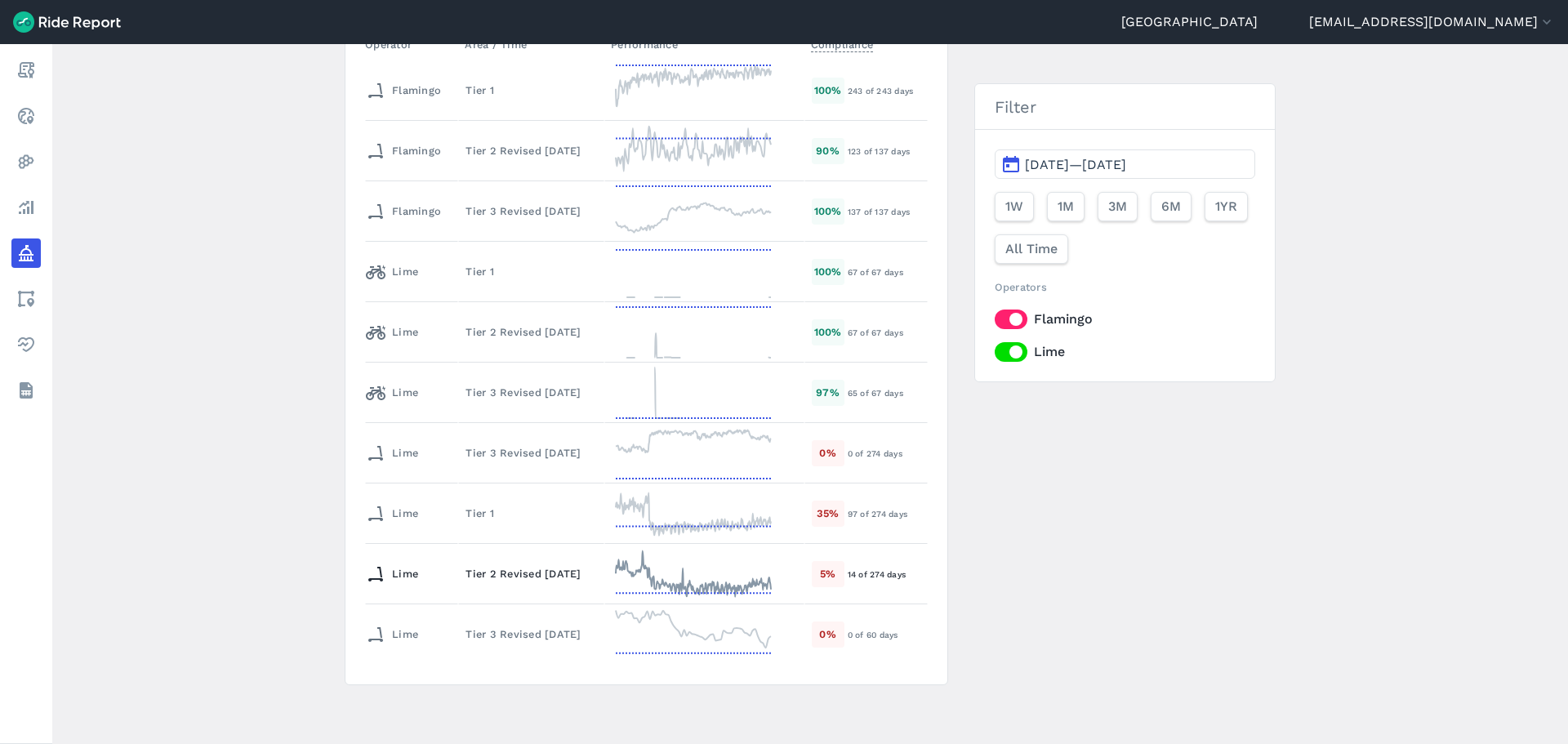
click at [491, 573] on div "Tier 2 Revised [DATE]" at bounding box center [531, 573] width 132 height 16
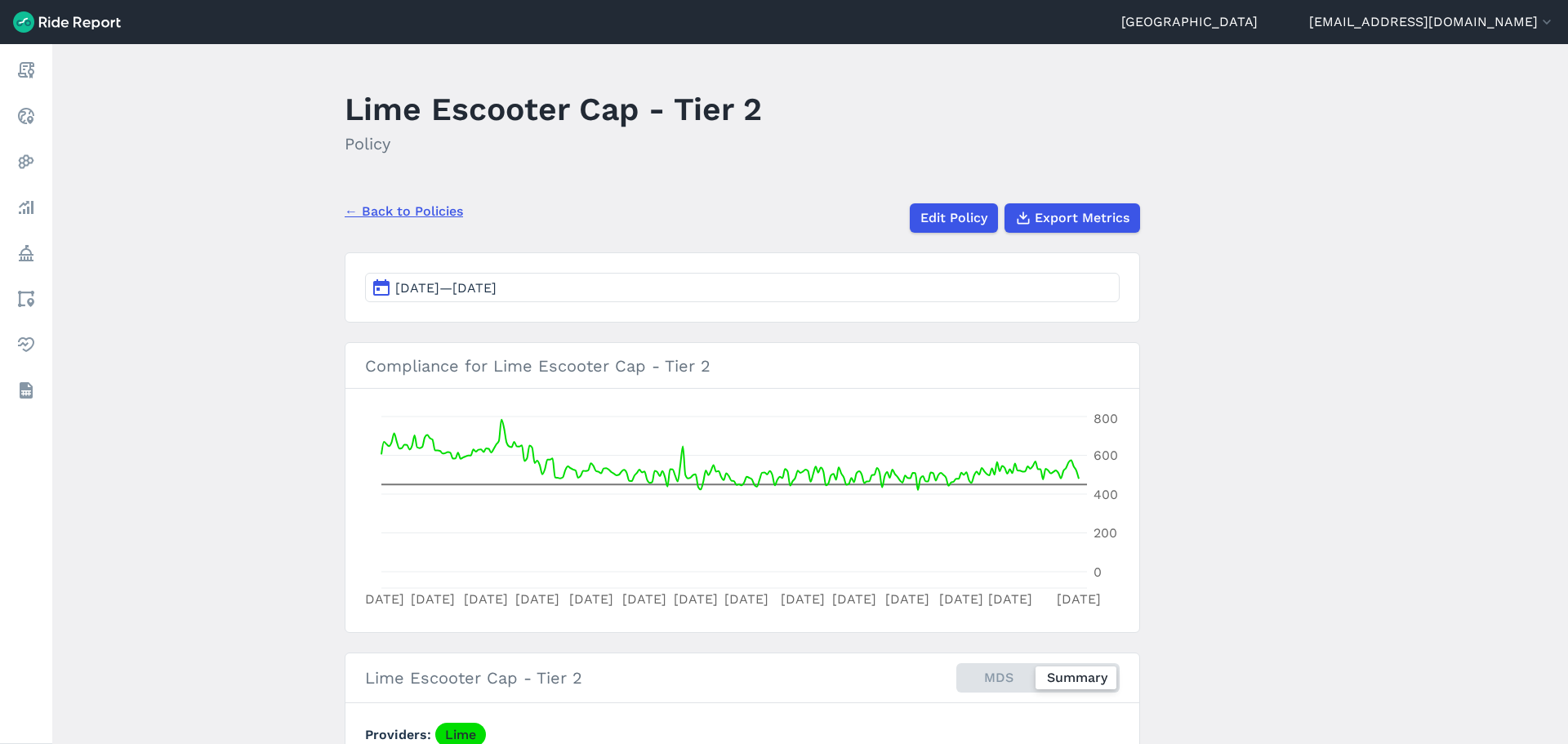
click at [223, 497] on main "Lime Escooter Cap - Tier 2 Policy ← Back to Policies Edit Policy Export Metrics…" at bounding box center [809, 394] width 1516 height 700
click at [281, 429] on main "Lime Escooter Cap - Tier 2 Policy ← Back to Policies Edit Policy Export Metrics…" at bounding box center [809, 394] width 1516 height 700
click at [1233, 638] on main "Lime Escooter Cap - Tier 2 Policy ← Back to Policies Edit Policy Export Metrics…" at bounding box center [809, 394] width 1516 height 700
click at [384, 212] on link "← Back to Policies" at bounding box center [404, 212] width 119 height 19
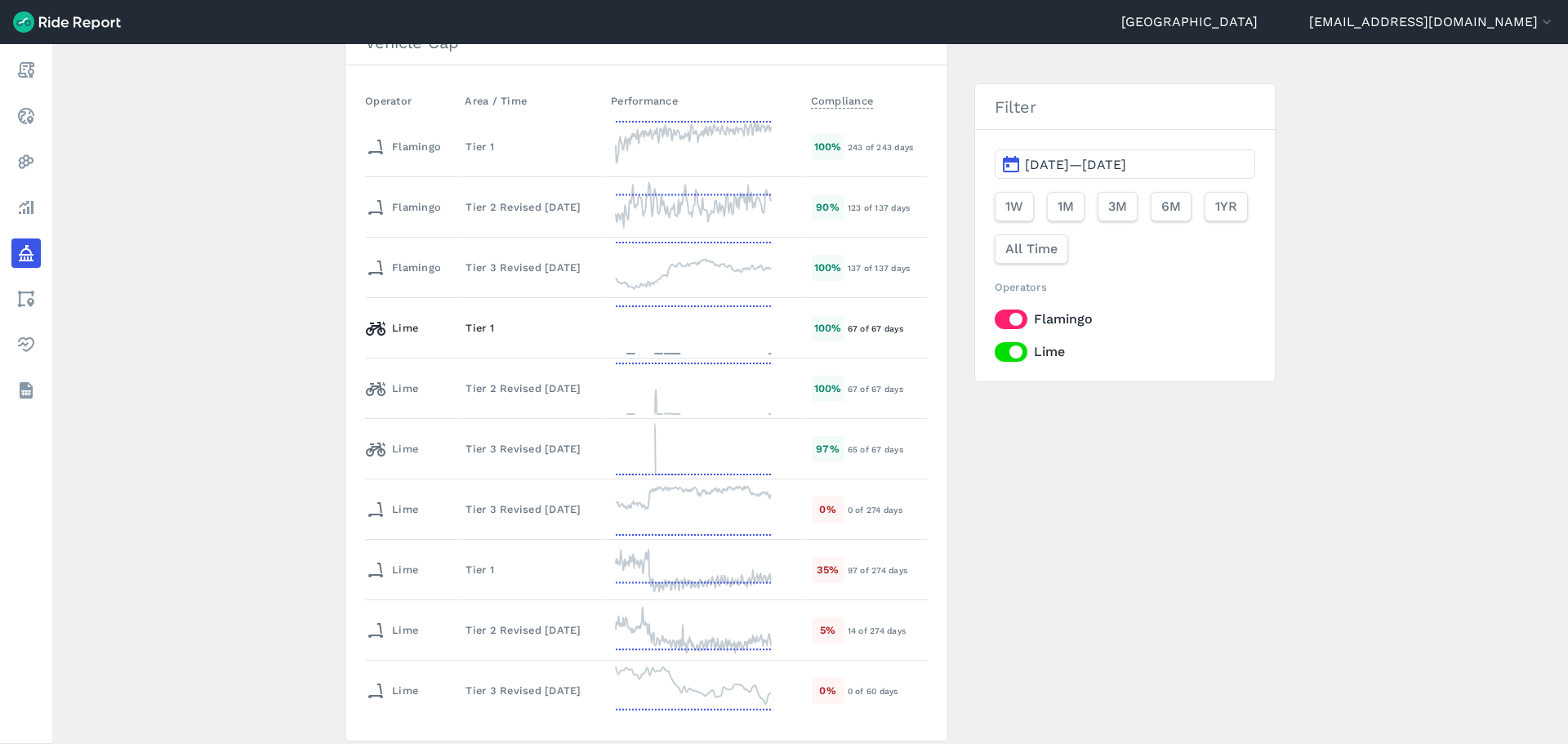
scroll to position [457, 0]
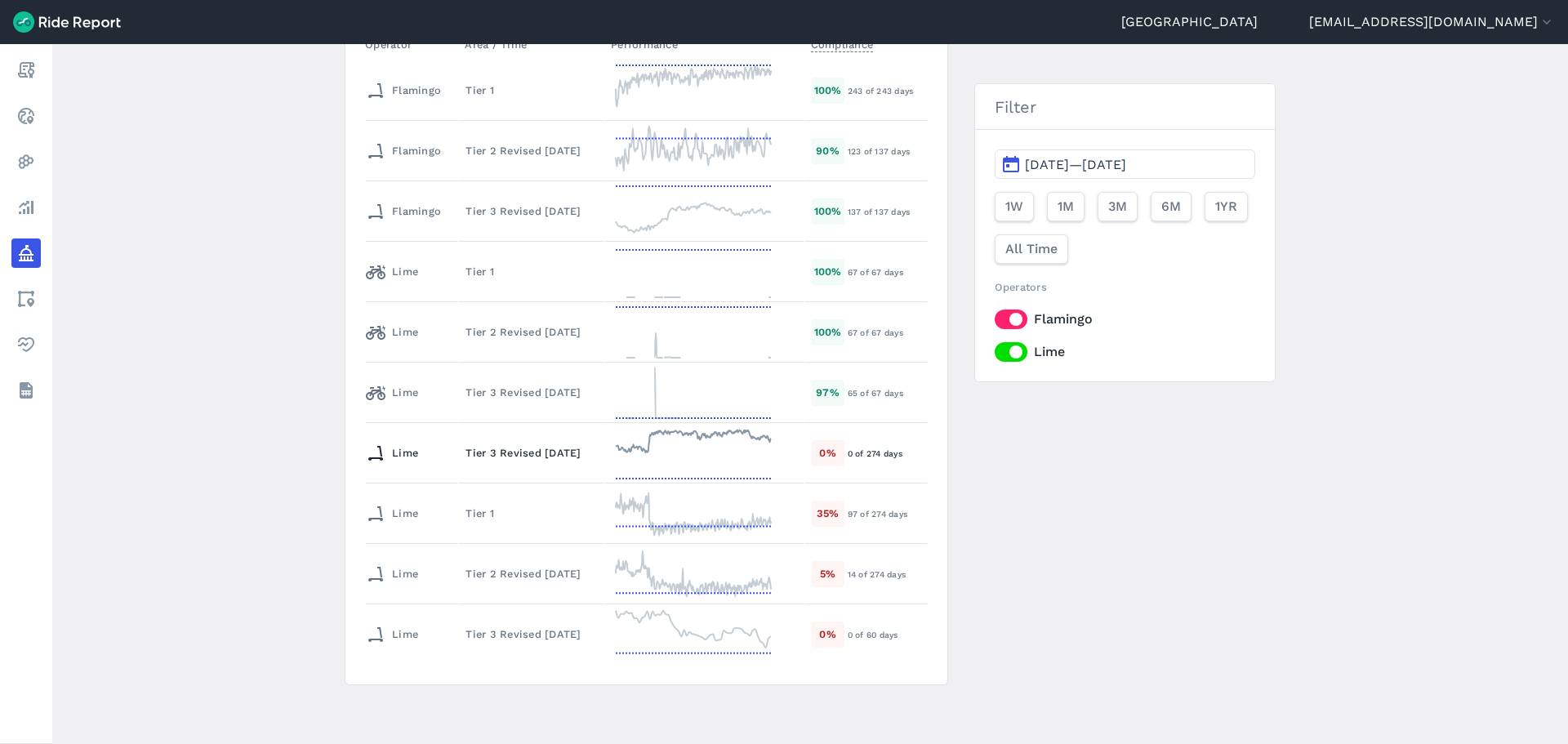
click at [532, 445] on div "Tier 3 Revised [DATE]" at bounding box center [531, 453] width 132 height 16
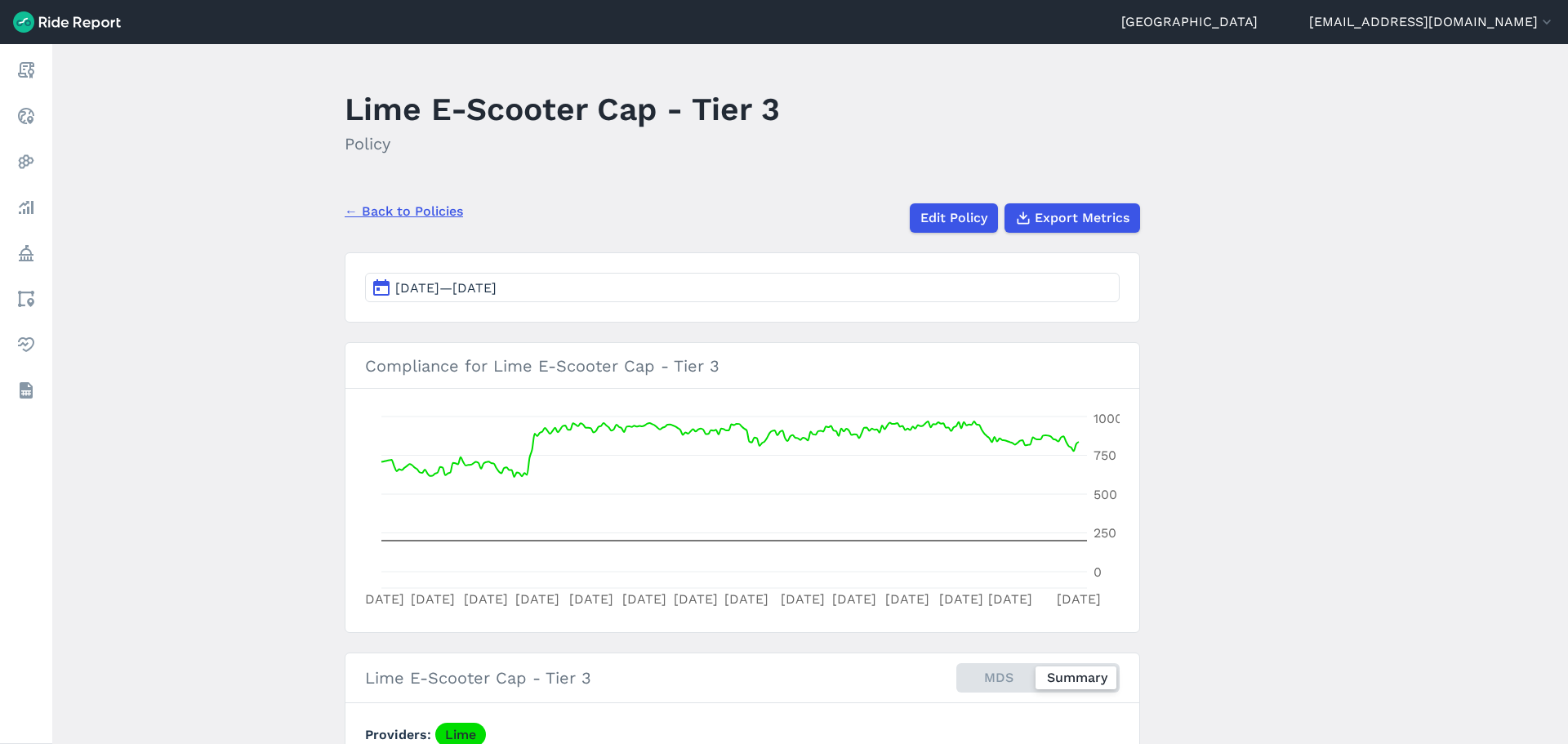
click at [269, 392] on main "Lime E-Scooter Cap - Tier 3 Policy ← Back to Policies Edit Policy Export Metric…" at bounding box center [809, 394] width 1516 height 700
